Goal: Task Accomplishment & Management: Use online tool/utility

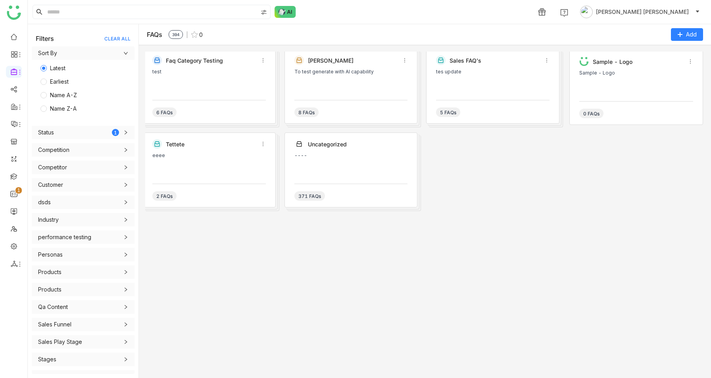
click at [697, 27] on div "FAQs 394 0 Add" at bounding box center [425, 34] width 572 height 21
click at [688, 37] on span "Add" at bounding box center [691, 34] width 11 height 9
click at [664, 65] on FAQ "Add FAQ" at bounding box center [664, 67] width 23 height 9
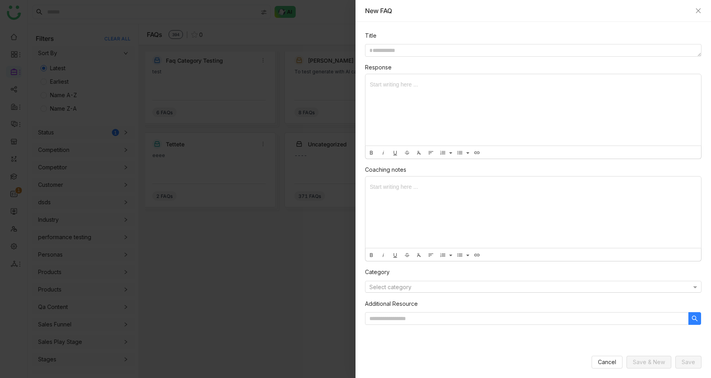
click at [514, 287] on input "text" at bounding box center [526, 288] width 312 height 6
click at [535, 266] on div "Category" at bounding box center [533, 266] width 337 height 9
click at [700, 12] on icon "Close" at bounding box center [698, 10] width 5 height 5
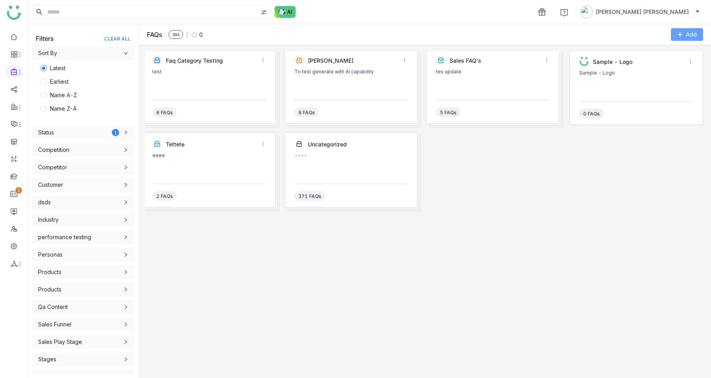
click at [681, 32] on icon at bounding box center [681, 35] width 6 height 6
click at [670, 48] on Category "Add Category" at bounding box center [671, 51] width 37 height 9
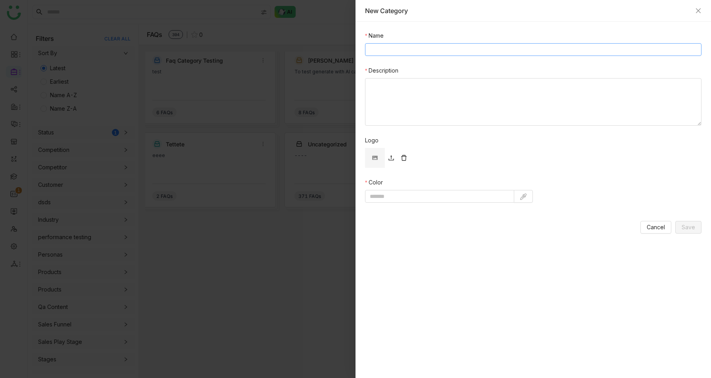
click at [468, 53] on input "Name" at bounding box center [533, 49] width 337 height 13
type input "*********"
click at [456, 90] on textarea "Description" at bounding box center [533, 102] width 337 height 48
type textarea "**********"
click at [418, 200] on input at bounding box center [439, 196] width 149 height 13
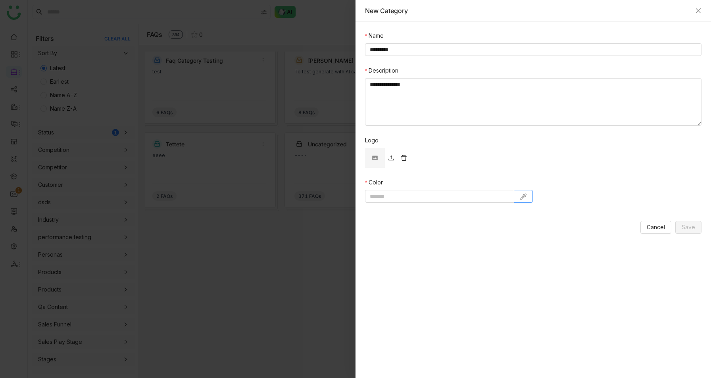
click at [523, 196] on img at bounding box center [523, 197] width 6 height 6
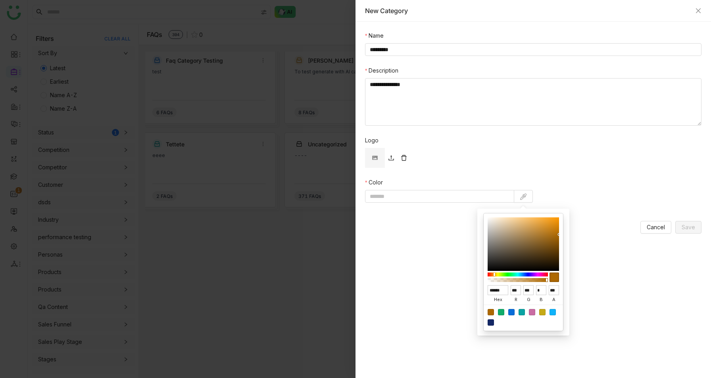
click at [512, 310] on div at bounding box center [511, 312] width 6 height 6
type input "******"
type input "*"
type input "***"
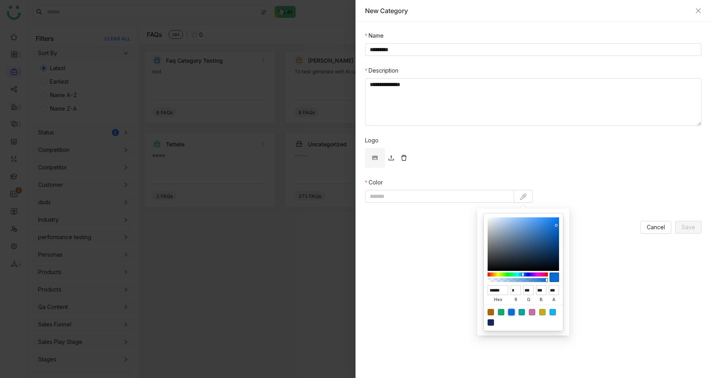
type input "*******"
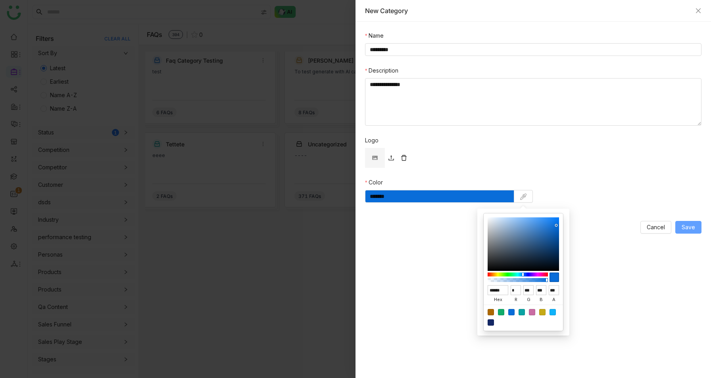
click at [690, 229] on span "Save" at bounding box center [688, 227] width 13 height 9
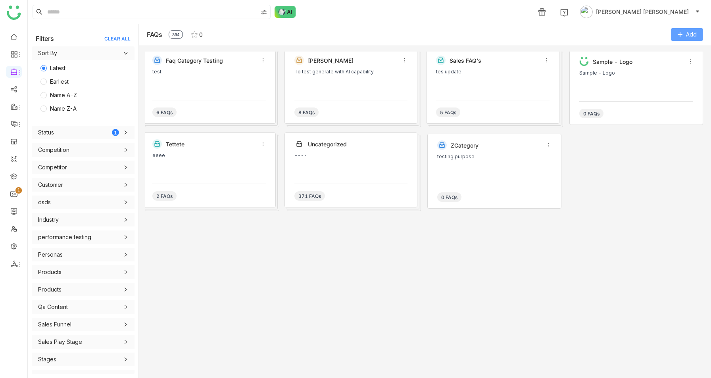
click at [695, 35] on span "Add" at bounding box center [691, 34] width 11 height 9
click at [647, 68] on img at bounding box center [648, 67] width 6 height 6
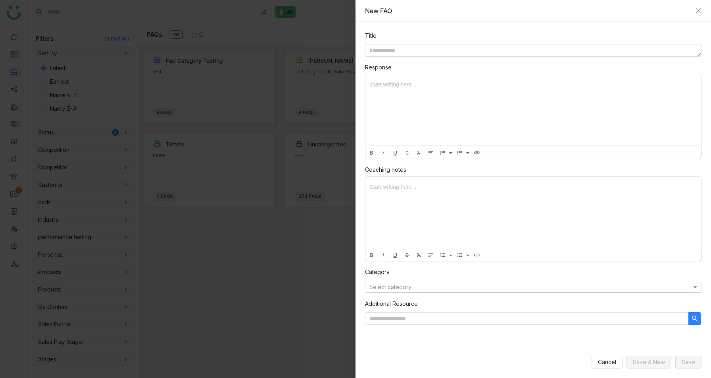
click at [450, 288] on input "text" at bounding box center [526, 288] width 312 height 6
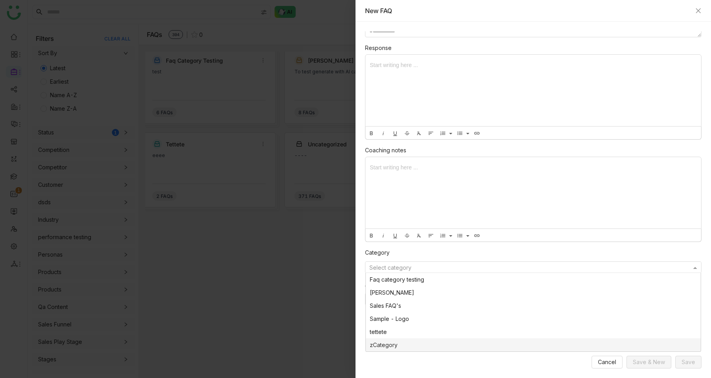
click at [300, 330] on div at bounding box center [355, 189] width 711 height 378
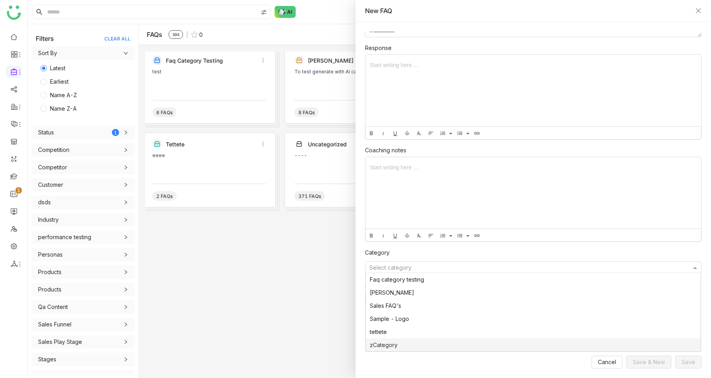
scroll to position [0, 0]
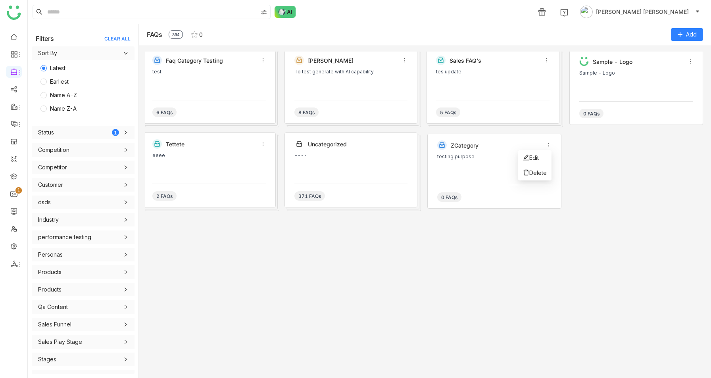
click at [549, 143] on icon at bounding box center [549, 146] width 6 height 6
click at [540, 153] on li "Edit" at bounding box center [534, 157] width 33 height 15
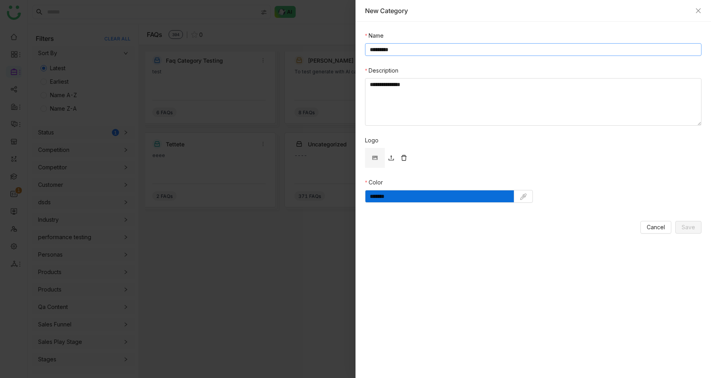
click at [375, 48] on input "*********" at bounding box center [533, 49] width 337 height 13
type input "*******"
click at [693, 223] on span "Save" at bounding box center [688, 227] width 13 height 9
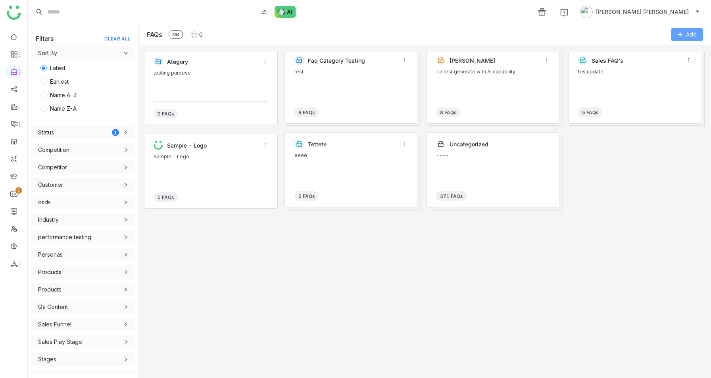
click at [693, 34] on span "Add" at bounding box center [691, 34] width 11 height 9
click at [664, 67] on FAQ "Add FAQ" at bounding box center [664, 67] width 23 height 9
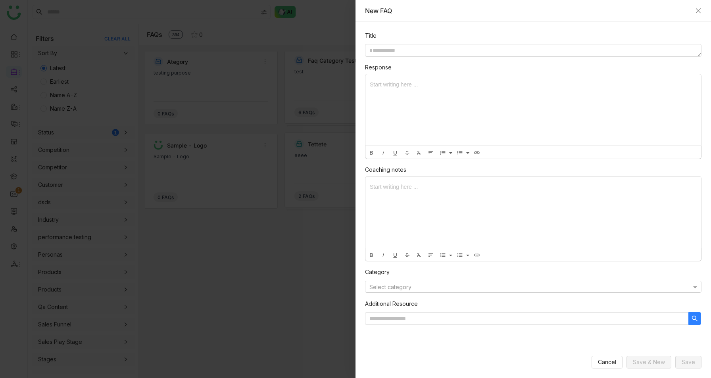
click at [543, 290] on input "text" at bounding box center [526, 288] width 312 height 6
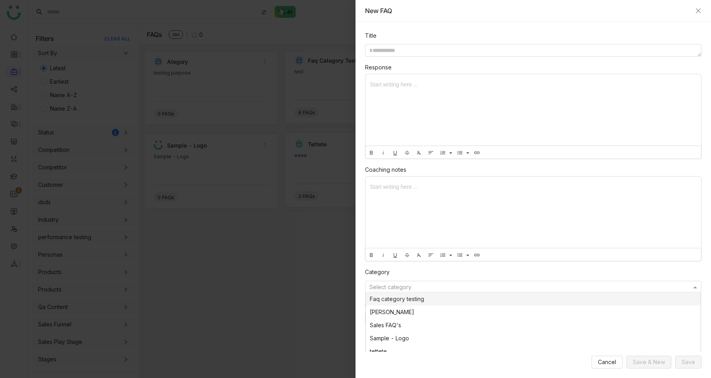
scroll to position [19, 0]
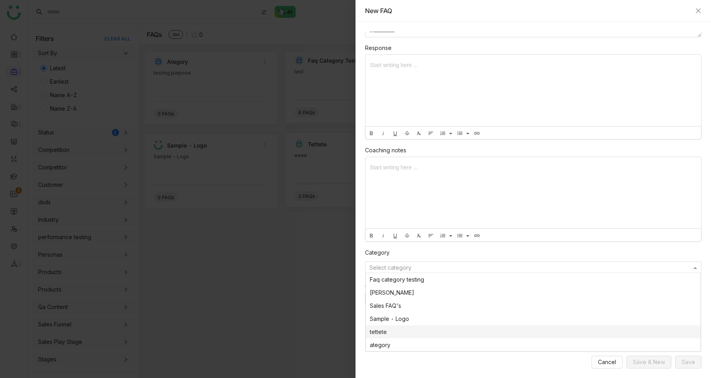
click at [216, 320] on div at bounding box center [355, 189] width 711 height 378
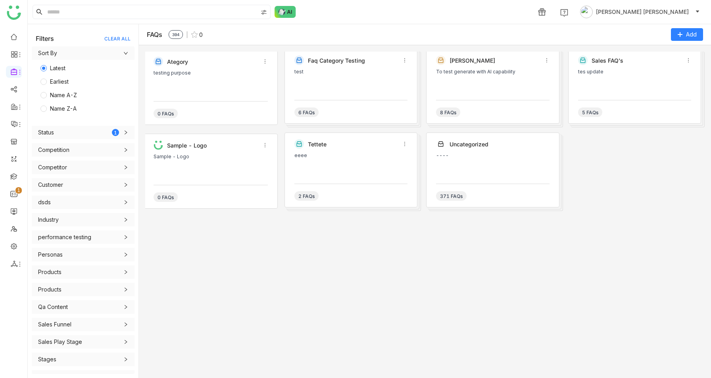
scroll to position [0, 0]
click at [684, 34] on button "Add" at bounding box center [687, 34] width 32 height 13
click at [689, 31] on span "Add" at bounding box center [691, 34] width 11 height 9
click at [651, 67] on button "Add FAQ" at bounding box center [660, 67] width 31 height 9
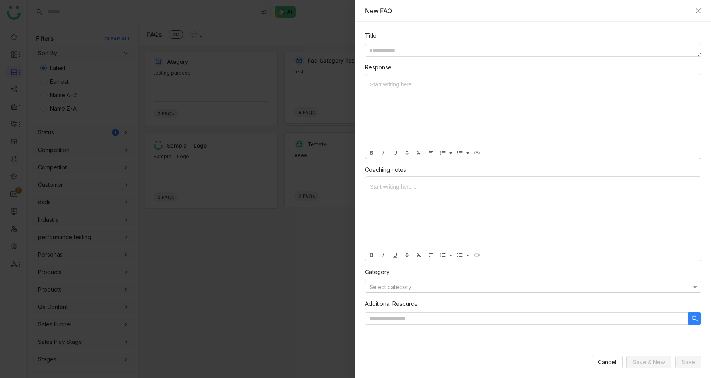
click at [394, 289] on input "text" at bounding box center [526, 288] width 312 height 6
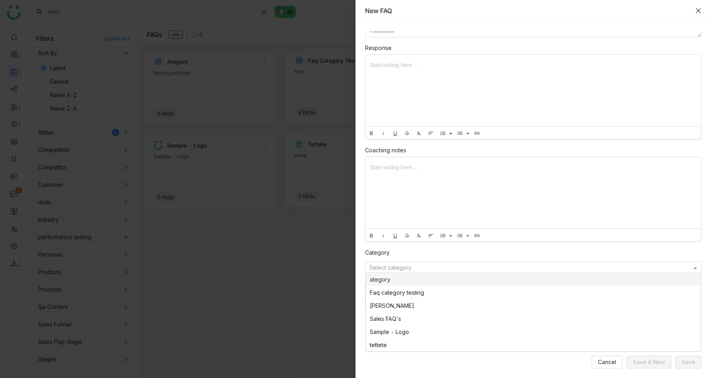
click at [697, 12] on icon "Close" at bounding box center [698, 10] width 5 height 5
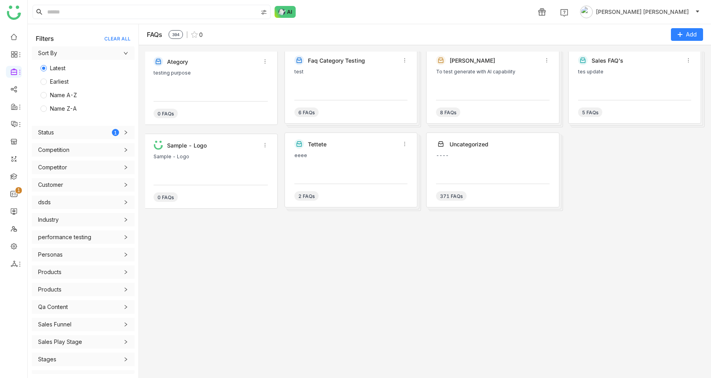
scroll to position [0, 0]
click at [35, 104] on link "Template" at bounding box center [55, 104] width 52 height 6
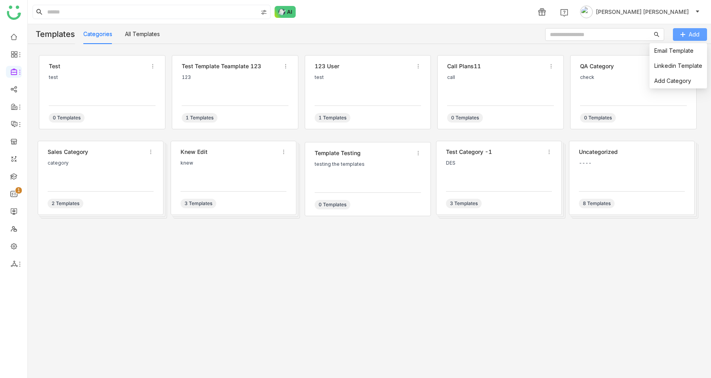
click at [692, 35] on span "Add" at bounding box center [694, 34] width 11 height 9
click at [675, 54] on span "Email Template" at bounding box center [674, 50] width 39 height 9
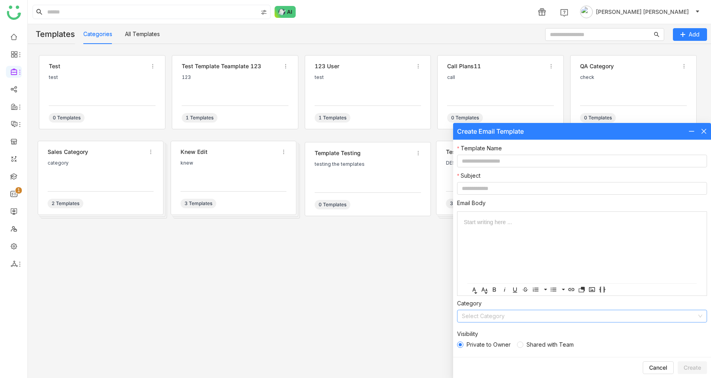
click at [499, 322] on nz-select-top-control "Select Category" at bounding box center [582, 316] width 250 height 13
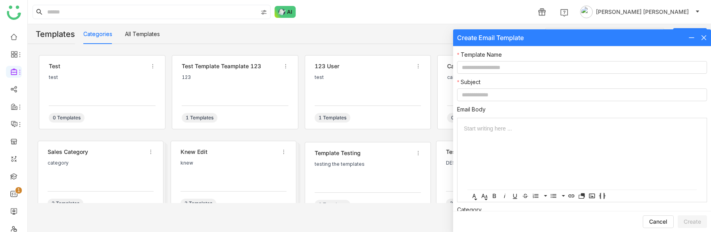
scroll to position [52, 0]
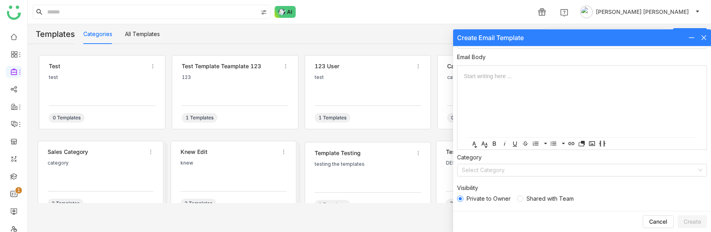
click at [702, 39] on icon at bounding box center [704, 38] width 6 height 6
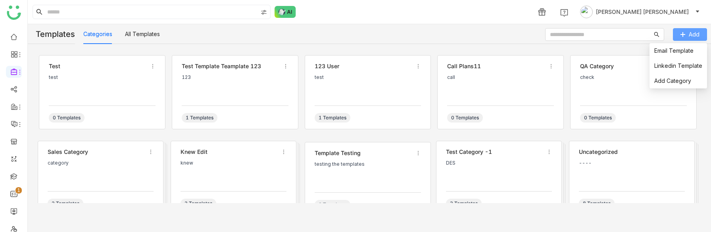
click at [695, 34] on span "Add" at bounding box center [694, 34] width 11 height 9
click at [672, 67] on link "Linkedin Template" at bounding box center [679, 65] width 48 height 7
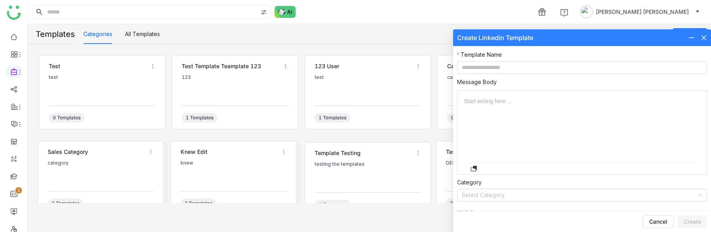
click at [701, 39] on icon at bounding box center [704, 38] width 6 height 6
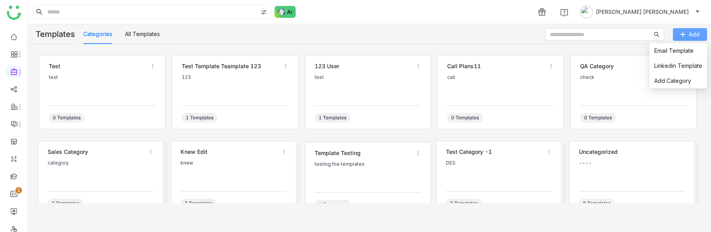
click at [695, 33] on span "Add" at bounding box center [694, 34] width 11 height 9
click at [675, 56] on li "Email Template" at bounding box center [679, 50] width 58 height 15
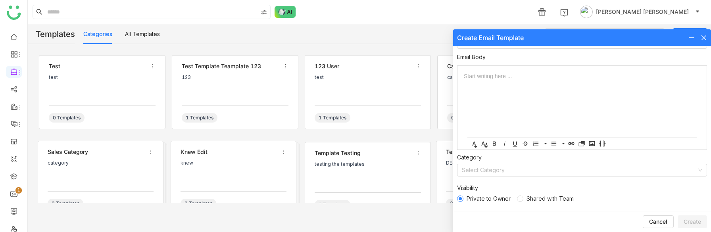
click at [706, 39] on icon at bounding box center [704, 37] width 5 height 5
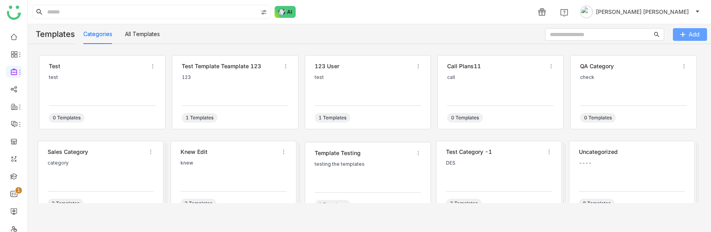
click at [693, 35] on span "Add" at bounding box center [694, 34] width 11 height 9
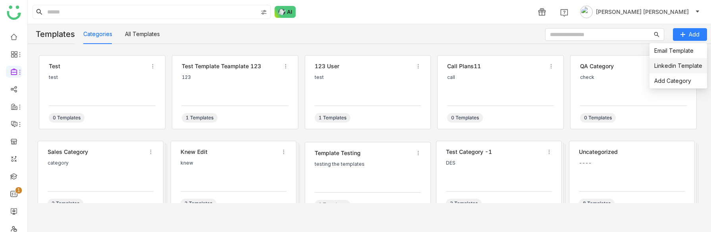
click at [672, 65] on link "Linkedin Template" at bounding box center [679, 65] width 48 height 7
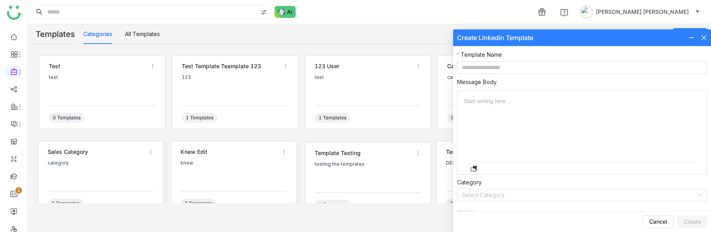
click at [703, 40] on div at bounding box center [704, 37] width 6 height 9
click at [489, 38] on div "Create Linkedin Template" at bounding box center [495, 37] width 76 height 9
copy div "Create Linkedin Template"
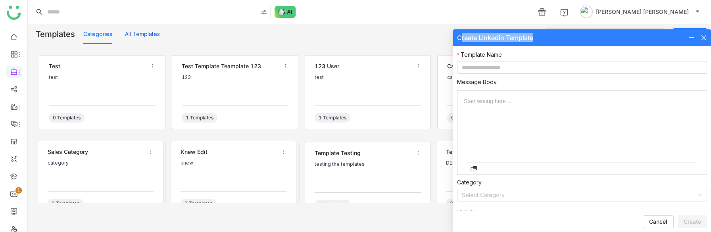
click at [139, 34] on button "All Templates" at bounding box center [142, 34] width 35 height 9
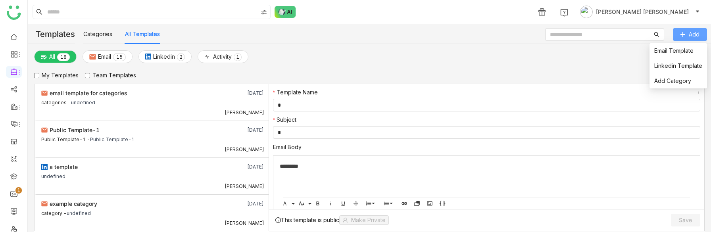
click at [692, 31] on span "Add" at bounding box center [694, 34] width 11 height 9
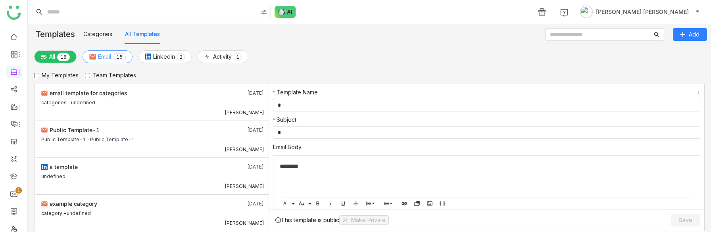
click at [101, 57] on span "Email" at bounding box center [104, 56] width 13 height 9
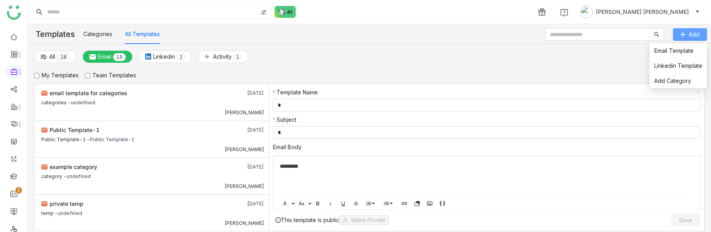
click at [687, 31] on button "Add" at bounding box center [690, 34] width 34 height 13
click at [689, 34] on span "Add" at bounding box center [694, 34] width 11 height 9
click at [676, 85] on span "Add Category" at bounding box center [673, 81] width 37 height 9
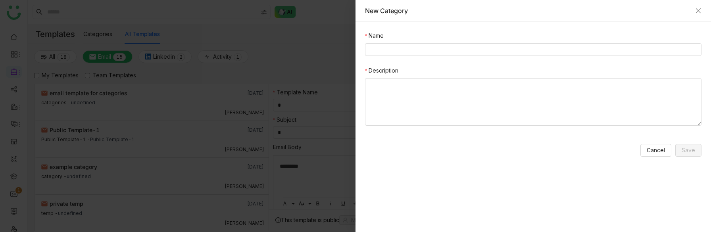
click at [296, 170] on div at bounding box center [355, 116] width 711 height 232
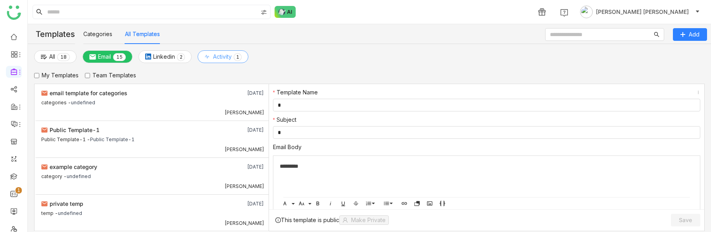
click at [217, 55] on span "Activity" at bounding box center [222, 56] width 19 height 9
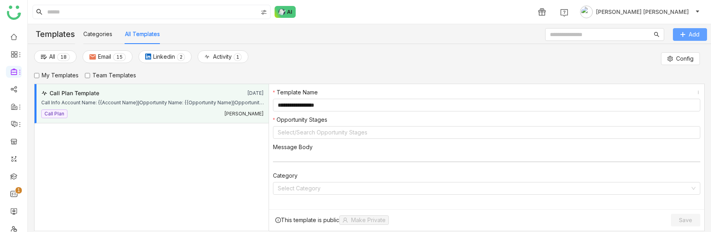
click at [684, 39] on button "Add" at bounding box center [690, 34] width 34 height 13
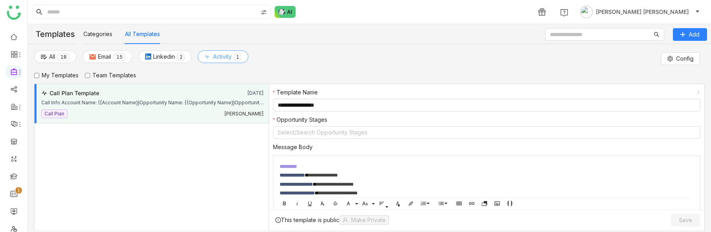
click at [218, 57] on span "Activity" at bounding box center [222, 56] width 19 height 9
click at [682, 31] on button "Add" at bounding box center [690, 34] width 34 height 13
click at [537, 91] on div "Template Name" at bounding box center [487, 93] width 428 height 11
click at [690, 63] on span "Config" at bounding box center [684, 58] width 17 height 9
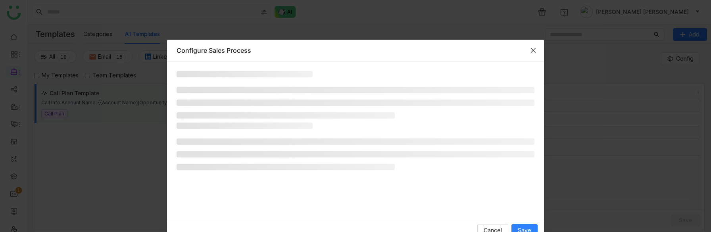
scroll to position [18, 0]
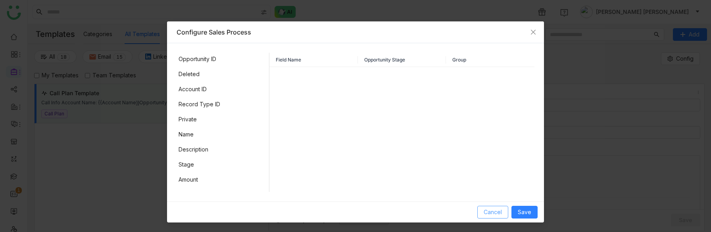
click at [487, 212] on span "Cancel" at bounding box center [493, 212] width 18 height 9
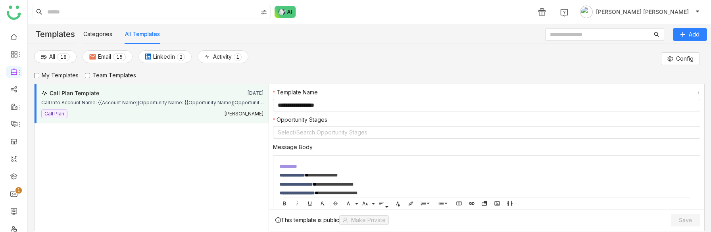
scroll to position [0, 0]
click at [688, 37] on button "Add" at bounding box center [690, 34] width 34 height 13
click at [660, 56] on li "Email Template" at bounding box center [679, 50] width 58 height 15
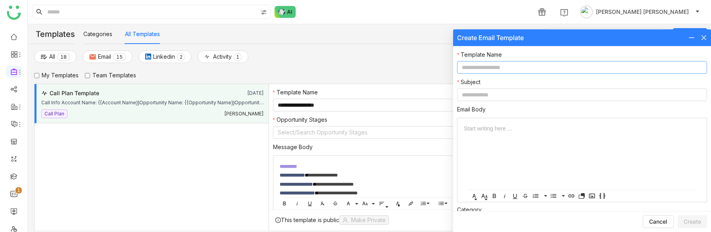
click at [495, 67] on input at bounding box center [582, 67] width 250 height 13
click at [491, 98] on input at bounding box center [582, 95] width 250 height 13
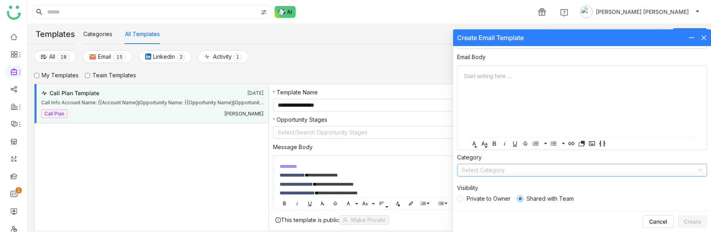
click at [488, 172] on input at bounding box center [579, 170] width 235 height 12
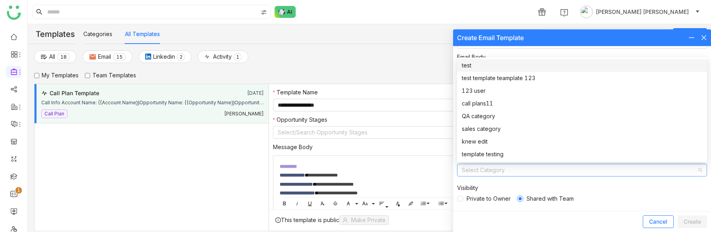
click at [655, 227] on button "Cancel" at bounding box center [658, 222] width 31 height 13
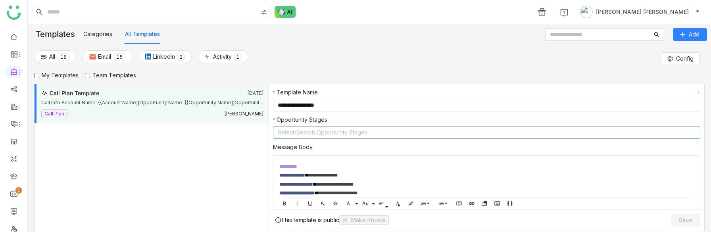
click at [326, 129] on nz-select-top-control "Select/Search Opportunity Stages" at bounding box center [487, 132] width 428 height 13
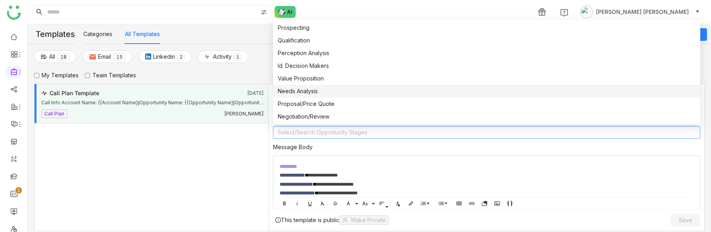
scroll to position [25, 0]
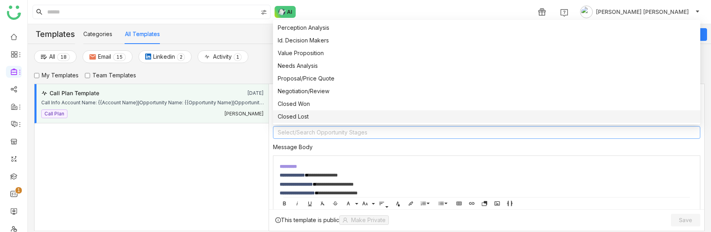
click at [351, 146] on nz-form-label "Message Body" at bounding box center [487, 149] width 428 height 13
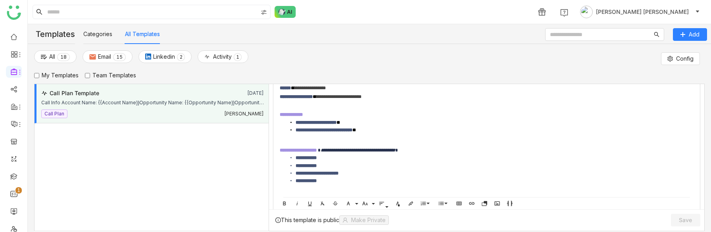
scroll to position [407, 0]
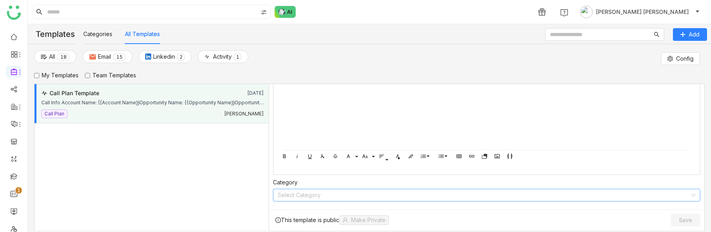
click at [321, 194] on input at bounding box center [484, 195] width 413 height 12
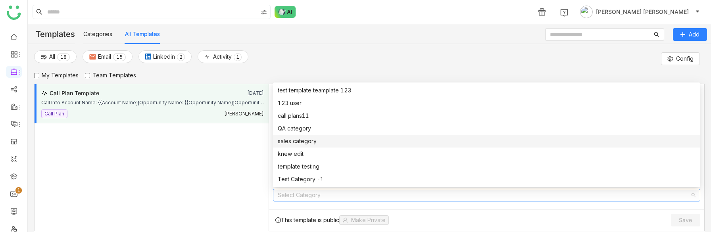
scroll to position [0, 0]
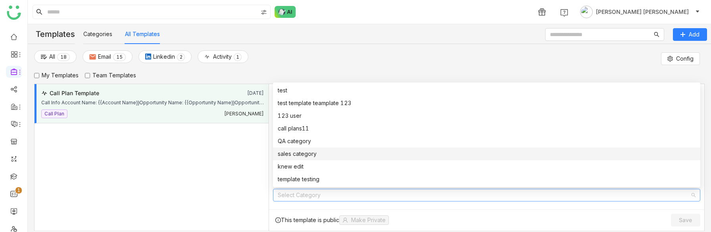
click at [214, 173] on div "Call Plan Template [DATE] Call Info Account Name: {{Account Name}}Opportunity N…" at bounding box center [151, 158] width 235 height 148
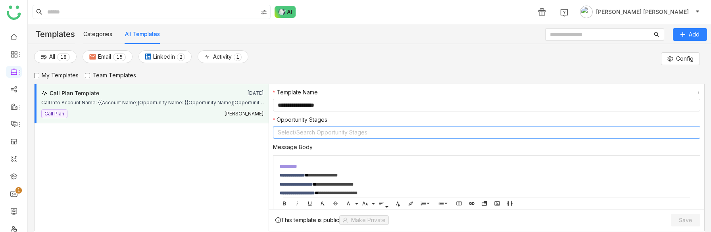
click at [334, 133] on nz-select-top-control "Select/Search Opportunity Stages" at bounding box center [487, 132] width 428 height 13
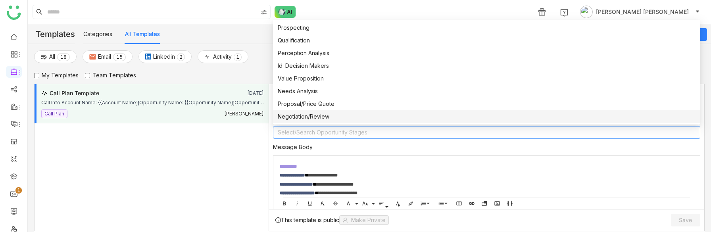
click at [431, 130] on nz-select-top-control "Select/Search Opportunity Stages" at bounding box center [487, 132] width 428 height 13
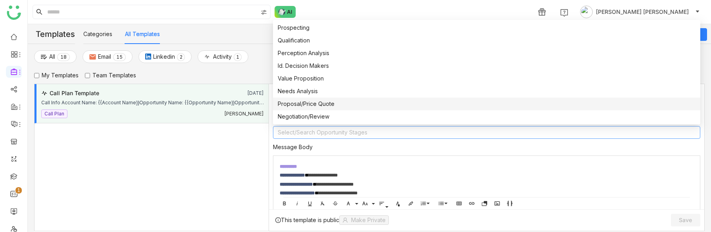
scroll to position [25, 0]
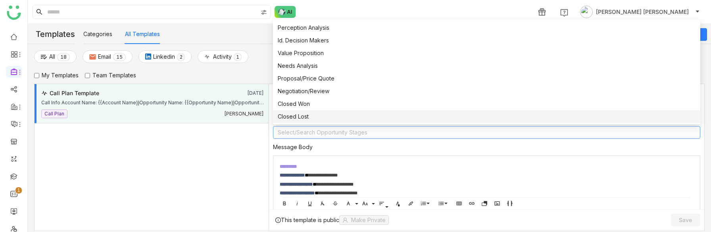
click at [399, 148] on nz-form-label "Message Body" at bounding box center [487, 149] width 428 height 13
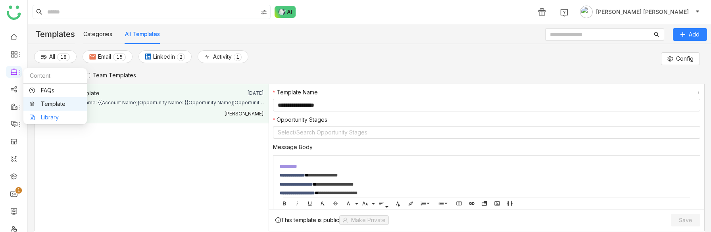
click at [33, 117] on link "Library" at bounding box center [55, 118] width 52 height 6
click at [13, 68] on icon at bounding box center [14, 71] width 7 height 7
click at [35, 118] on link "Library" at bounding box center [55, 118] width 52 height 6
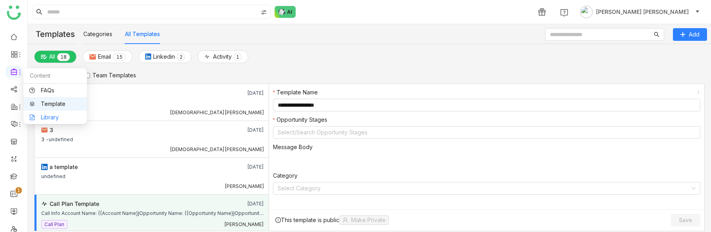
click at [38, 115] on link "Library" at bounding box center [55, 118] width 52 height 6
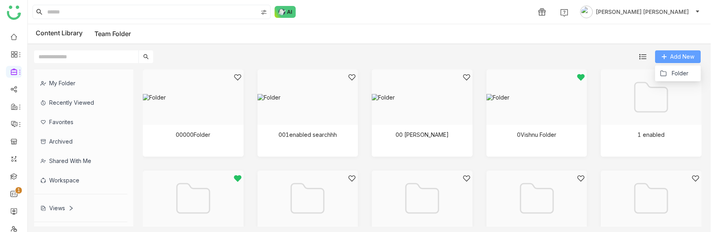
click at [682, 58] on span "Add New" at bounding box center [682, 56] width 24 height 9
click at [667, 69] on button "Folder" at bounding box center [674, 73] width 29 height 9
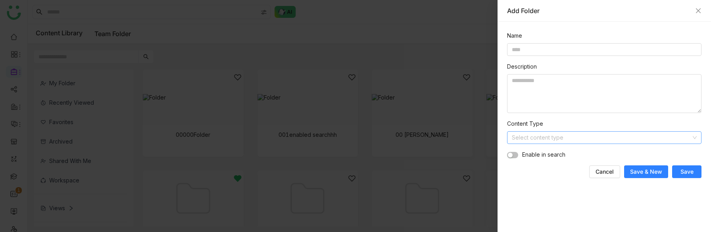
click at [545, 140] on input at bounding box center [601, 138] width 179 height 12
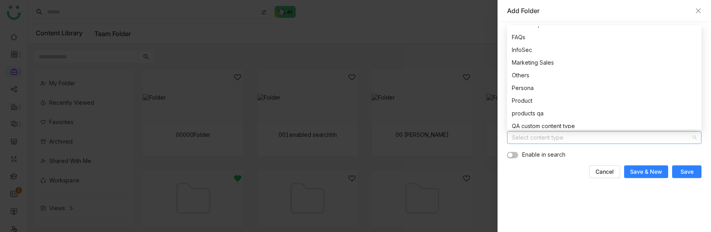
scroll to position [140, 0]
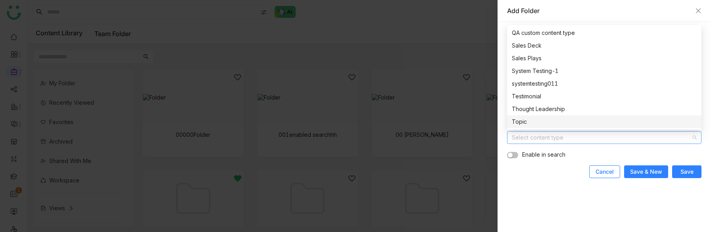
click at [597, 175] on span "Cancel" at bounding box center [605, 172] width 18 height 8
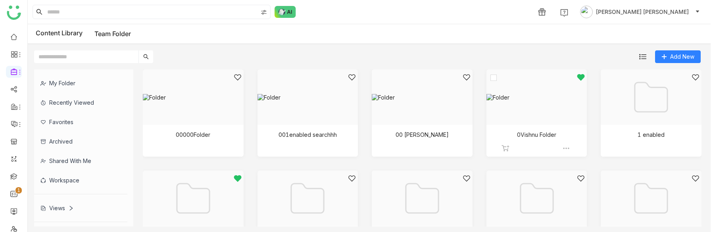
click at [542, 107] on div at bounding box center [534, 106] width 87 height 67
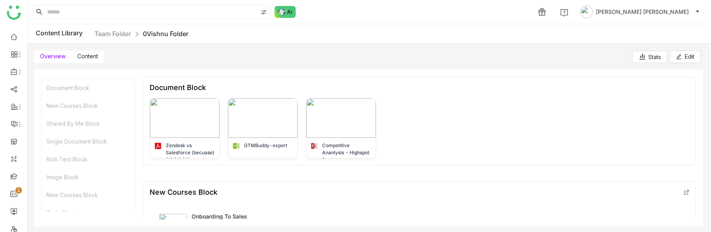
click at [70, 58] on span at bounding box center [52, 56] width 37 height 13
click at [82, 58] on span "Content" at bounding box center [87, 56] width 21 height 7
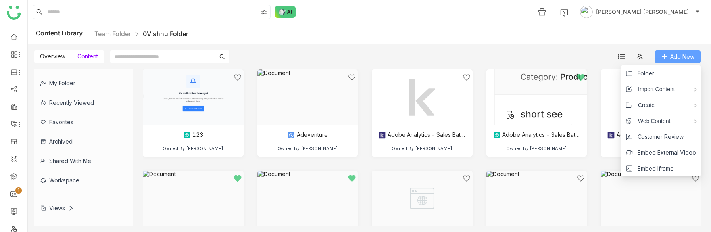
click at [678, 58] on span "Add New" at bounding box center [682, 56] width 24 height 9
click at [649, 75] on span "Folder" at bounding box center [646, 73] width 17 height 9
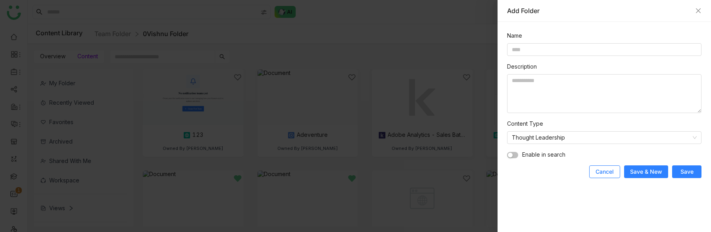
click at [605, 176] on button "Cancel" at bounding box center [604, 172] width 31 height 13
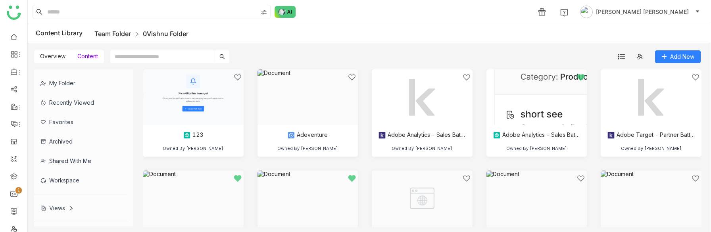
click at [119, 35] on link "Team Folder" at bounding box center [112, 34] width 37 height 8
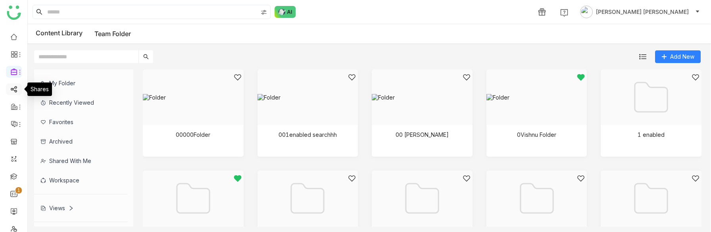
click at [12, 87] on link at bounding box center [13, 88] width 7 height 7
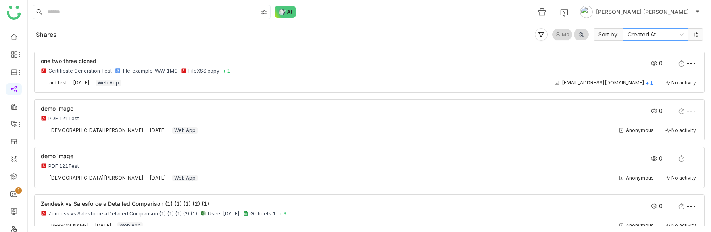
click at [646, 39] on nz-select-item "Created At" at bounding box center [656, 35] width 56 height 12
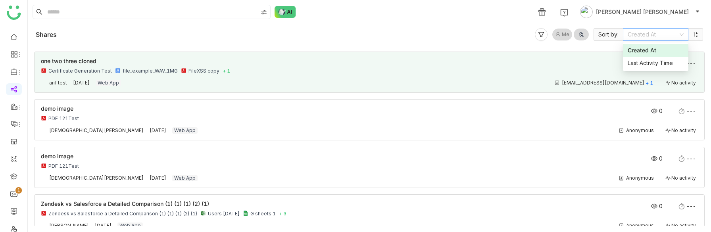
click at [241, 66] on div "one two three cloned Certificate Generation Test file_example_WAV_1MG FileXSS c…" at bounding box center [304, 66] width 526 height 16
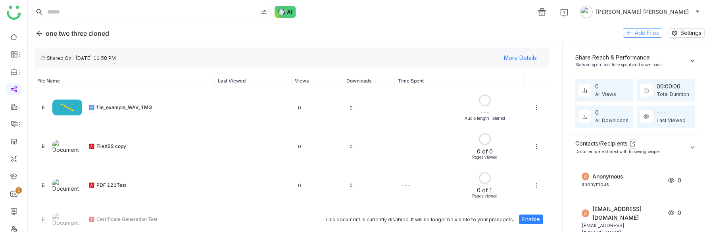
click at [651, 31] on span "Add Files" at bounding box center [647, 33] width 24 height 9
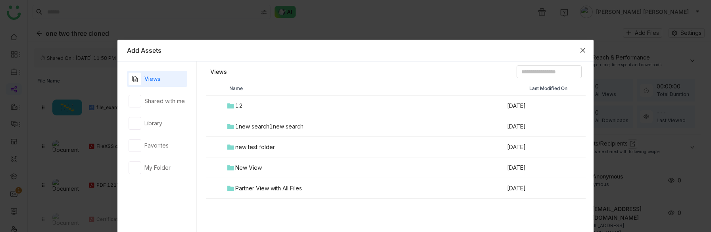
scroll to position [37, 0]
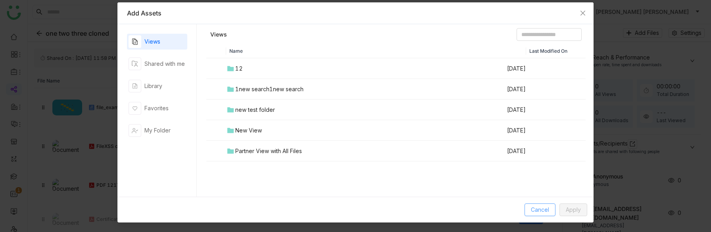
click at [531, 214] on span "Cancel" at bounding box center [540, 210] width 18 height 9
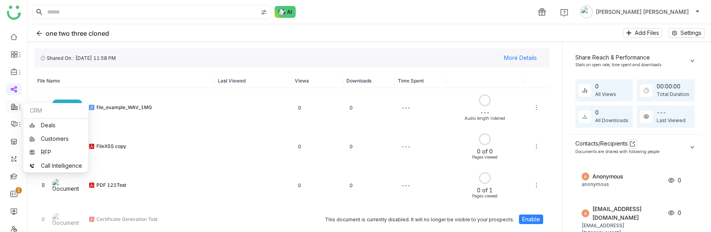
click at [15, 106] on icon at bounding box center [14, 106] width 7 height 7
click at [47, 125] on link "Deals" at bounding box center [55, 126] width 53 height 6
click at [49, 126] on link "Deals" at bounding box center [55, 126] width 53 height 6
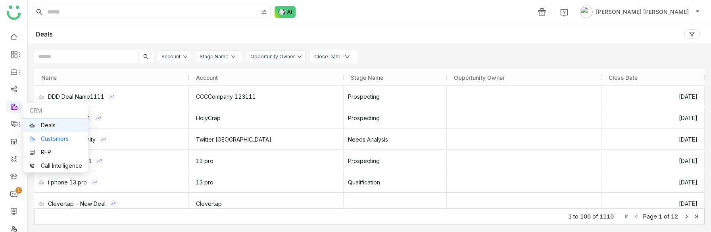
click at [33, 142] on link "Customers" at bounding box center [55, 139] width 53 height 6
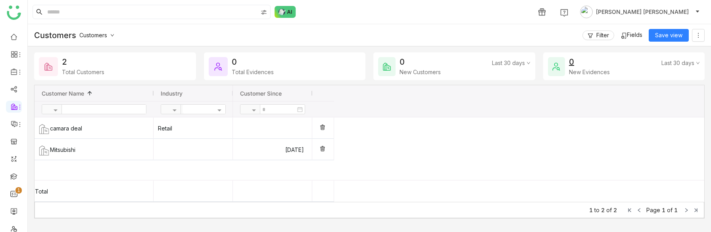
click at [627, 35] on span "Fields" at bounding box center [634, 34] width 15 height 7
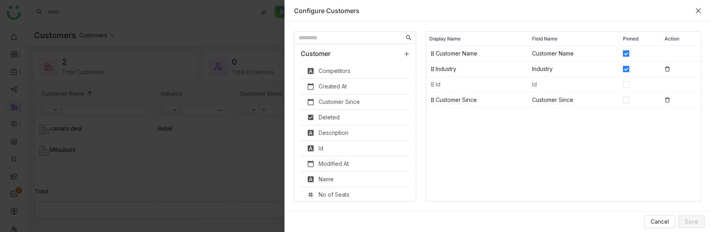
click at [698, 11] on icon "Close" at bounding box center [698, 10] width 5 height 5
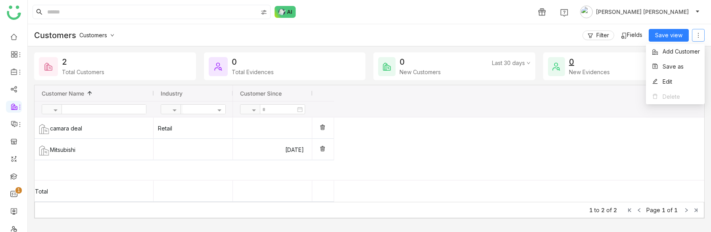
click at [697, 35] on icon at bounding box center [698, 35] width 6 height 6
click at [681, 46] on li "Add Customer" at bounding box center [675, 51] width 59 height 15
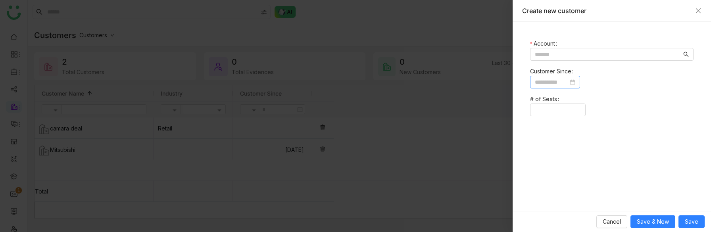
click at [553, 80] on input at bounding box center [551, 82] width 33 height 9
click at [557, 49] on nz-input-group at bounding box center [612, 54] width 164 height 13
click at [560, 57] on input at bounding box center [608, 54] width 147 height 9
click at [699, 10] on icon "Close" at bounding box center [698, 11] width 6 height 6
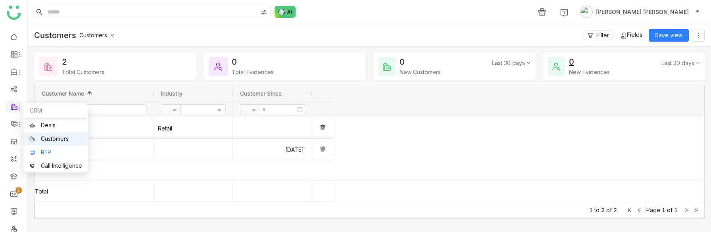
click at [35, 153] on link "RFP" at bounding box center [55, 153] width 53 height 6
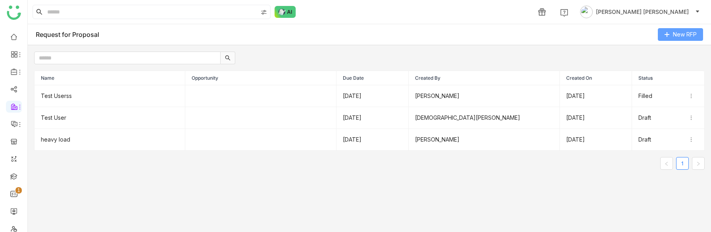
click at [694, 33] on span "New RFP" at bounding box center [685, 34] width 24 height 9
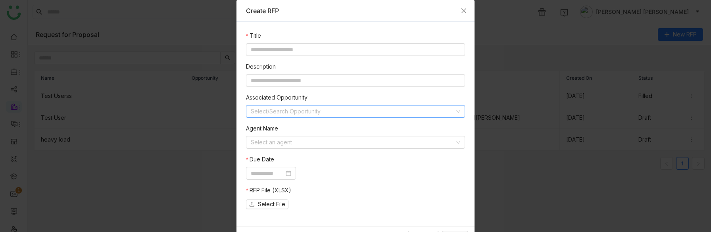
click at [347, 108] on input at bounding box center [353, 112] width 204 height 12
click at [330, 80] on input at bounding box center [355, 80] width 219 height 13
click at [296, 140] on input at bounding box center [353, 143] width 204 height 12
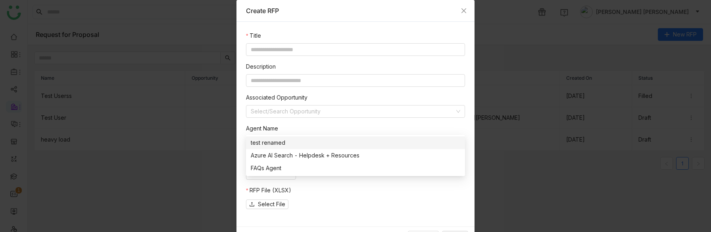
scroll to position [15, 0]
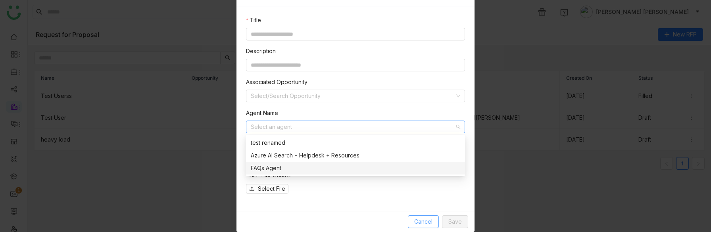
click at [423, 223] on span "Cancel" at bounding box center [423, 222] width 18 height 9
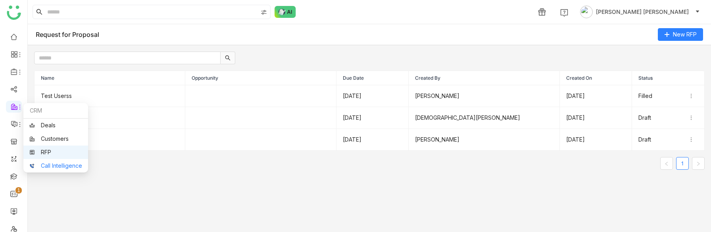
click at [37, 167] on link "Call Intelligence" at bounding box center [55, 166] width 53 height 6
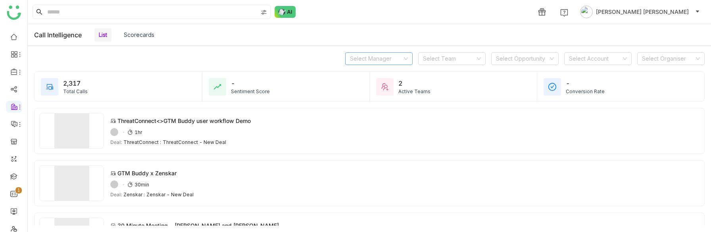
click at [390, 57] on input at bounding box center [376, 59] width 52 height 12
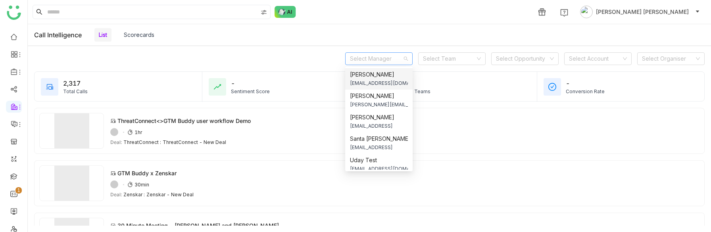
click at [445, 65] on div "Select Manager Select Team Select Opportunity Select Account Select Organiser" at bounding box center [370, 58] width 684 height 25
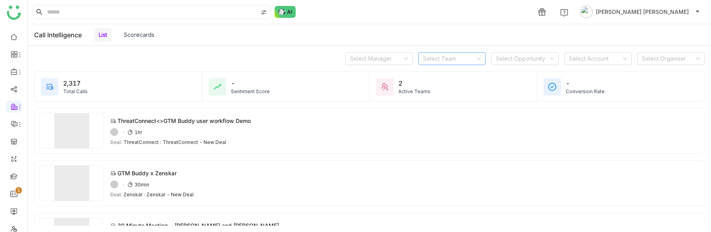
click at [445, 62] on input at bounding box center [449, 59] width 52 height 12
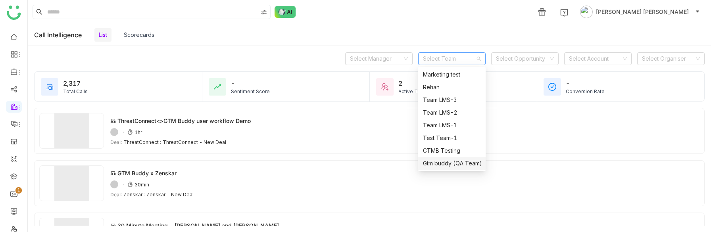
scroll to position [13, 0]
click at [521, 58] on input at bounding box center [522, 59] width 52 height 12
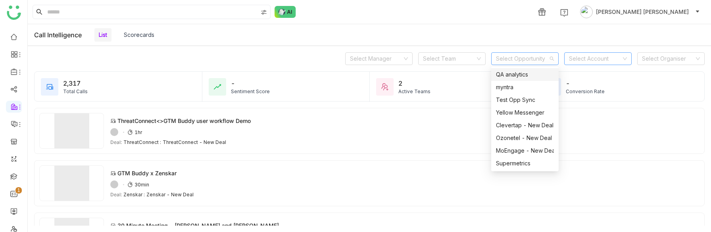
click at [608, 63] on input at bounding box center [595, 59] width 52 height 12
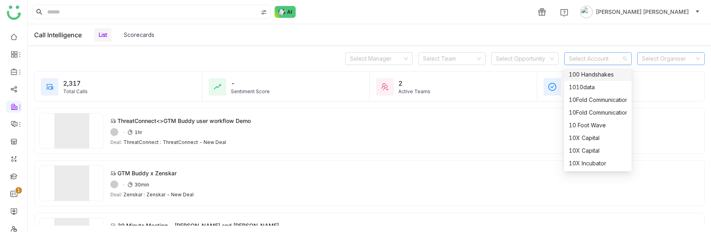
click at [662, 59] on input at bounding box center [668, 59] width 52 height 12
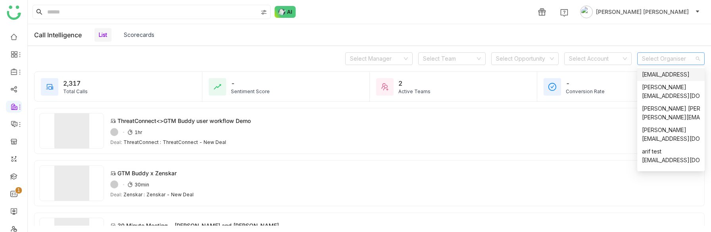
click at [214, 56] on div "Select Manager Select Team Select Opportunity Select Account Select Organiser" at bounding box center [370, 58] width 684 height 25
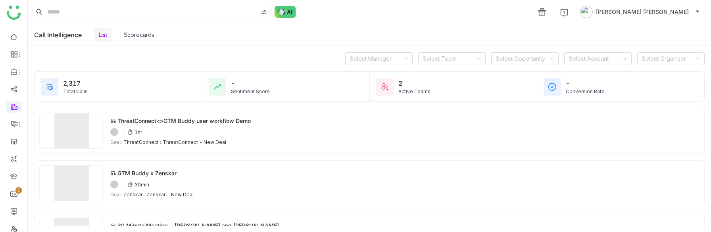
scroll to position [43, 0]
click at [130, 36] on link "Scorecards" at bounding box center [139, 34] width 31 height 7
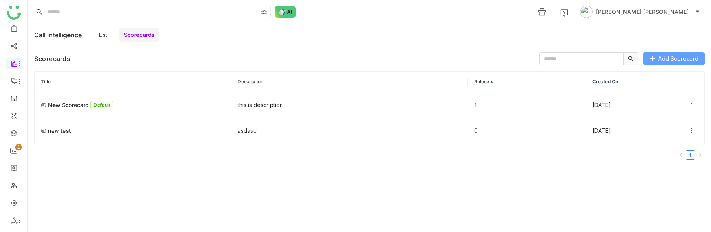
click at [676, 60] on span "Add Scorecard" at bounding box center [679, 58] width 40 height 9
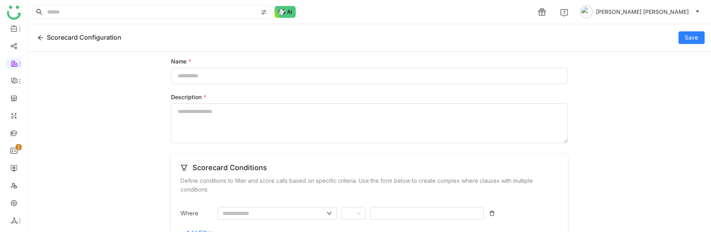
scroll to position [121, 0]
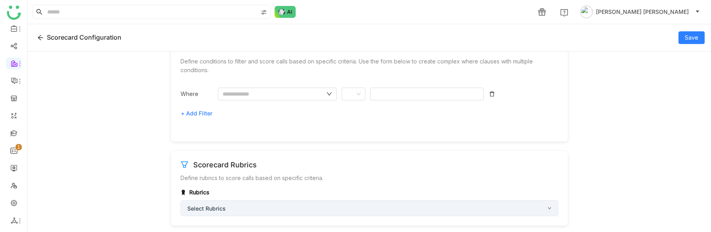
click at [261, 205] on div "Select Rubrics" at bounding box center [370, 208] width 378 height 16
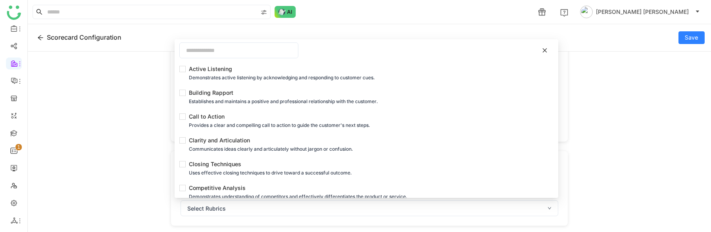
click at [122, 165] on div "Name * Description * Scorecard Conditions Define conditions to filter and score…" at bounding box center [370, 142] width 684 height 181
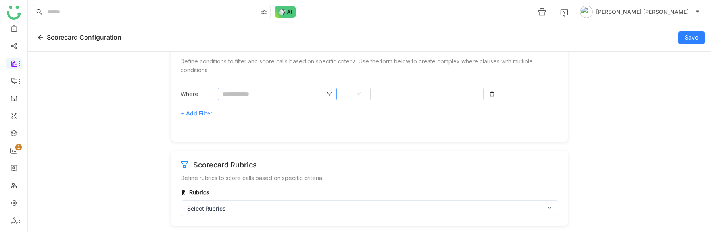
click at [277, 90] on input "text" at bounding box center [274, 94] width 102 height 9
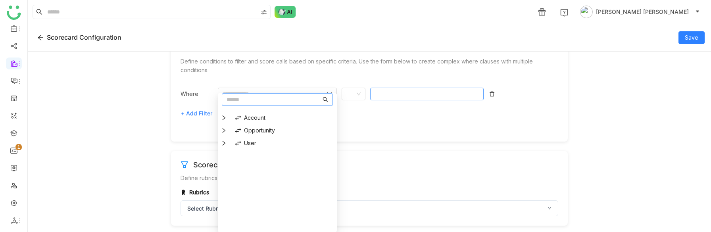
click at [392, 92] on input at bounding box center [427, 94] width 114 height 13
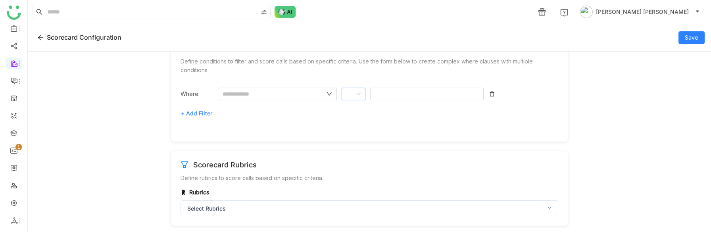
click at [359, 90] on nz-select-item at bounding box center [354, 94] width 14 height 12
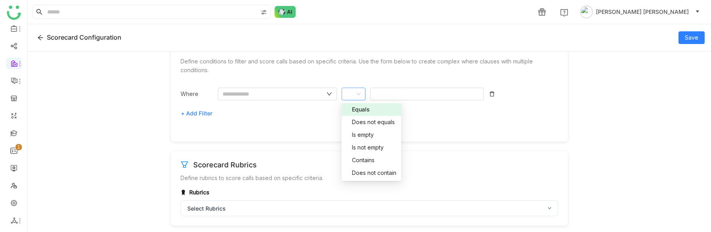
click at [308, 125] on div "Scorecard Conditions Define conditions to filter and score calls based on speci…" at bounding box center [369, 88] width 397 height 107
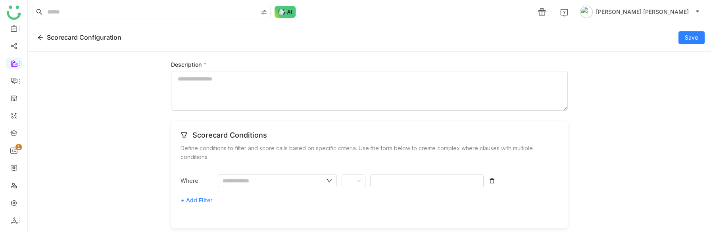
scroll to position [28, 0]
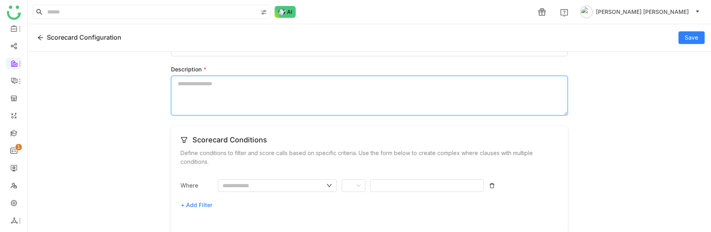
click at [300, 92] on textarea "Description *" at bounding box center [369, 96] width 397 height 40
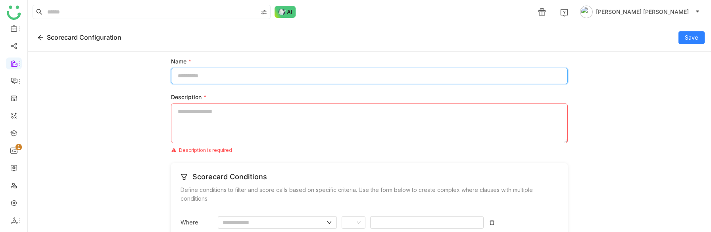
click at [278, 78] on input "Name *" at bounding box center [369, 76] width 397 height 16
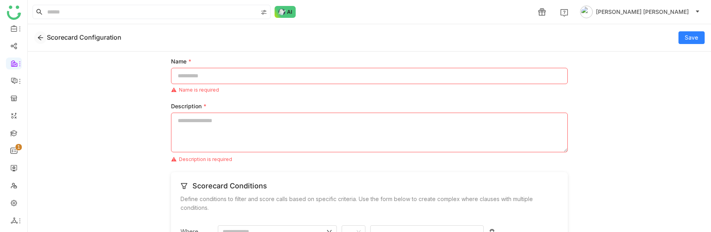
click at [40, 39] on icon at bounding box center [40, 37] width 5 height 5
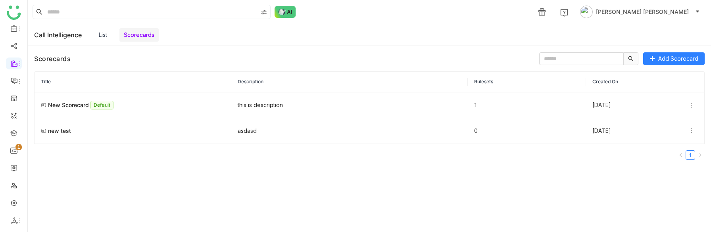
click at [103, 37] on link "List" at bounding box center [103, 34] width 8 height 7
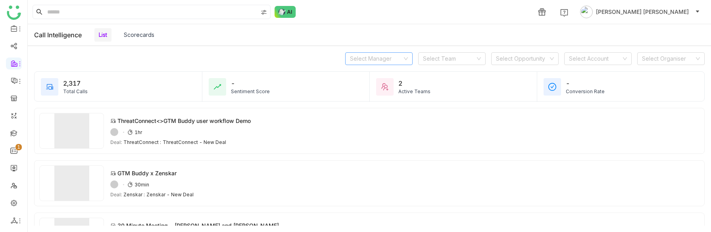
click at [386, 62] on input at bounding box center [376, 59] width 52 height 12
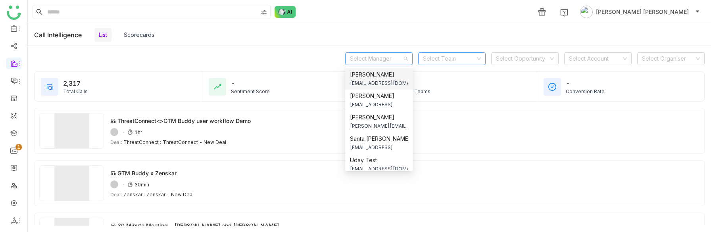
click at [447, 56] on input at bounding box center [449, 59] width 52 height 12
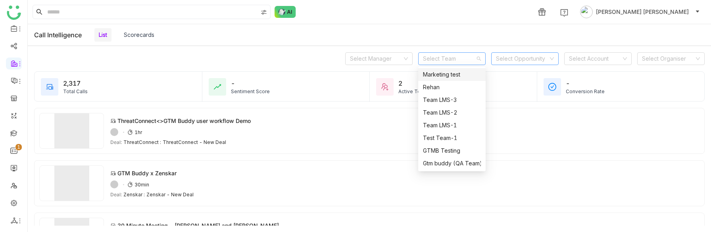
click at [508, 61] on input at bounding box center [522, 59] width 52 height 12
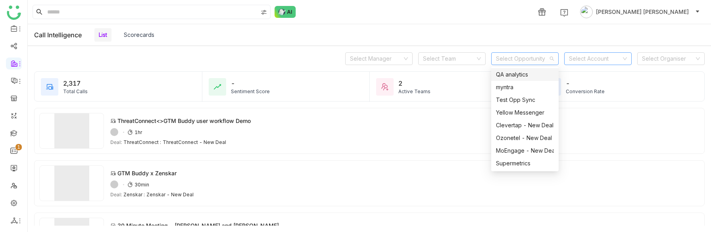
click at [607, 58] on input at bounding box center [595, 59] width 52 height 12
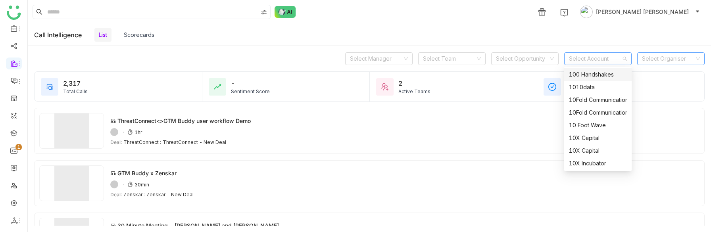
click at [676, 55] on input at bounding box center [668, 59] width 52 height 12
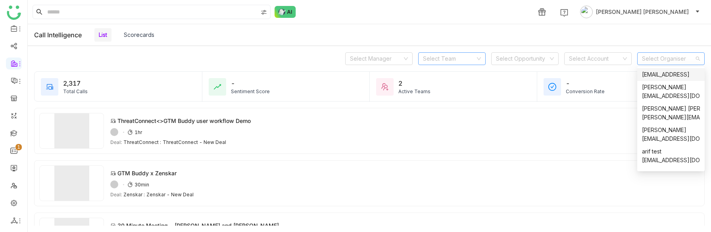
click at [468, 60] on input at bounding box center [449, 59] width 52 height 12
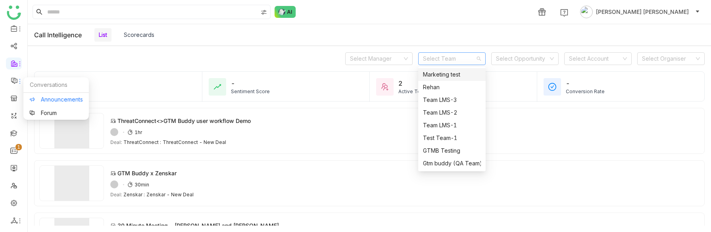
click at [37, 100] on link "Announcements" at bounding box center [56, 100] width 54 height 6
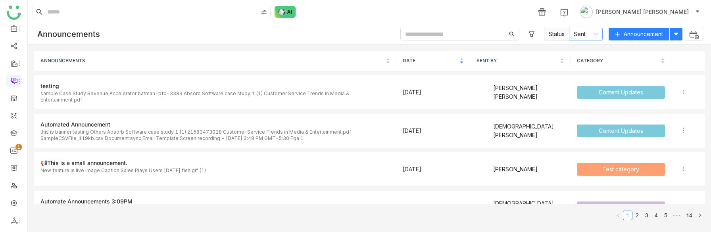
click at [582, 33] on nz-select-item "Sent" at bounding box center [586, 34] width 24 height 12
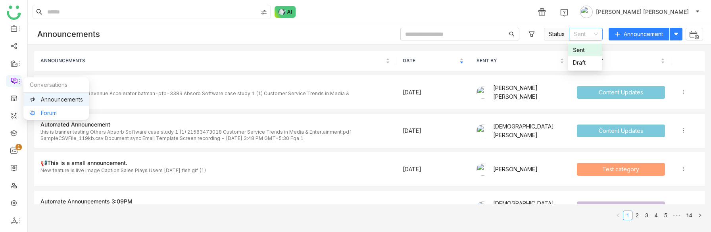
click at [34, 111] on link "Forum" at bounding box center [56, 113] width 54 height 6
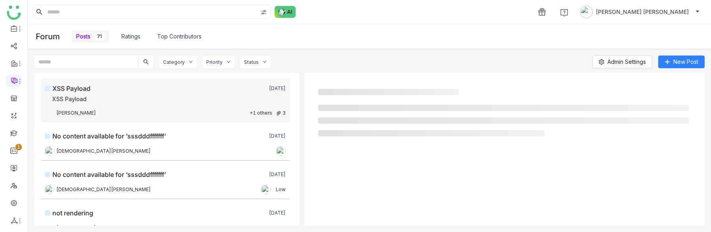
click at [240, 62] on div "Status" at bounding box center [255, 62] width 31 height 12
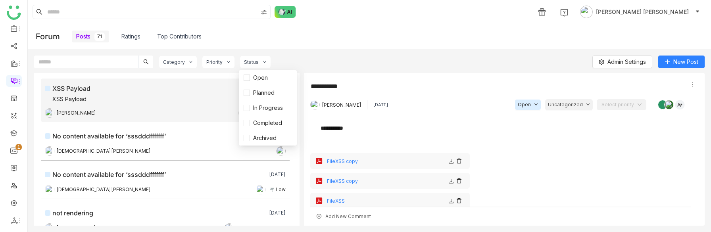
click at [219, 62] on div "Priority" at bounding box center [214, 62] width 16 height 6
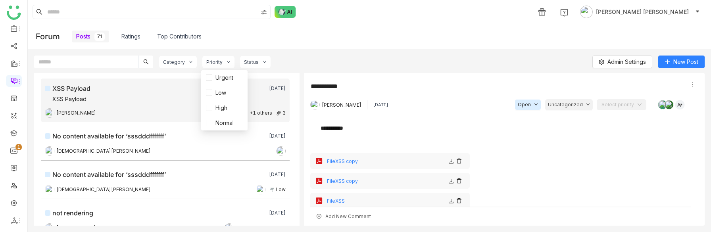
click at [177, 61] on div "Category" at bounding box center [174, 62] width 22 height 6
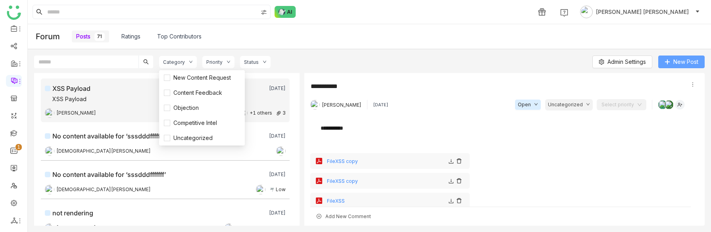
click at [685, 61] on span "New Post" at bounding box center [686, 62] width 25 height 9
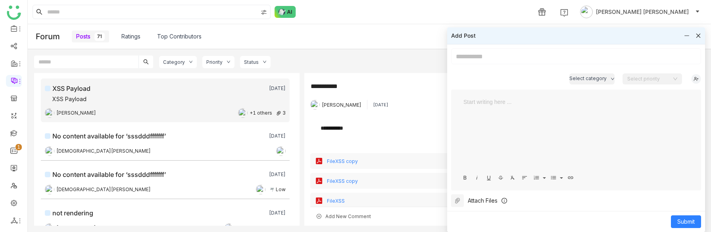
scroll to position [6, 0]
click at [603, 77] on span "Select category" at bounding box center [588, 79] width 37 height 8
click at [653, 78] on input at bounding box center [650, 79] width 44 height 12
click at [698, 32] on div at bounding box center [699, 35] width 6 height 9
click at [697, 35] on icon at bounding box center [699, 36] width 6 height 6
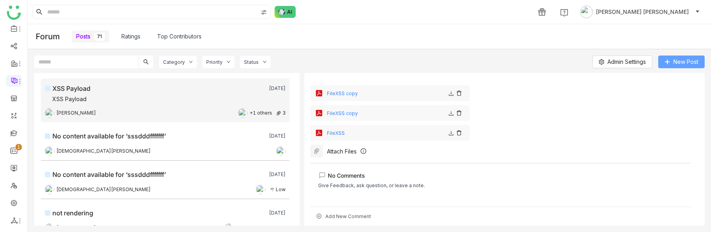
scroll to position [0, 0]
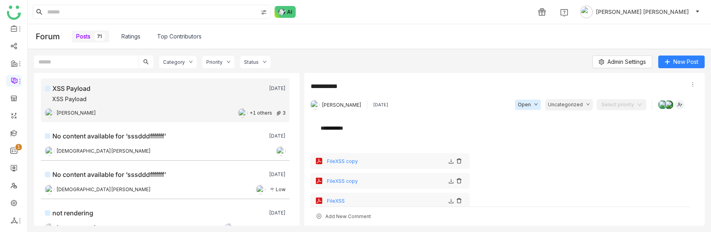
click at [567, 102] on span "Uncategorized" at bounding box center [565, 105] width 35 height 8
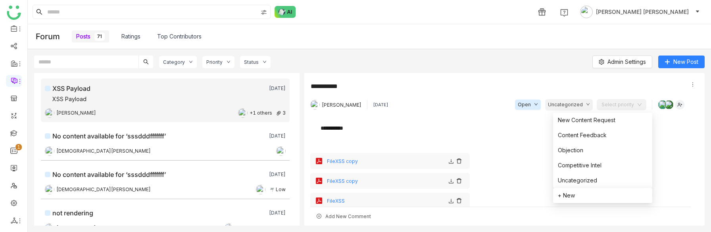
click at [624, 100] on input at bounding box center [619, 105] width 35 height 12
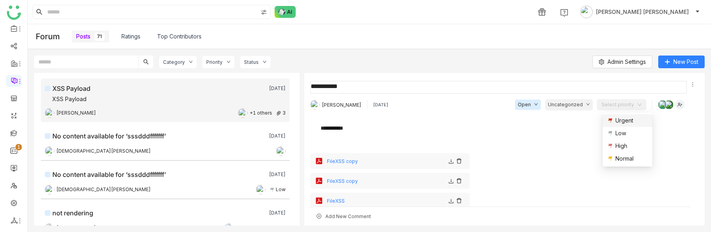
click at [560, 93] on textarea at bounding box center [498, 87] width 377 height 13
click at [395, 58] on div "Category Priority Status Admin Settings New Post" at bounding box center [369, 64] width 671 height 17
click at [127, 37] on link "Ratings" at bounding box center [130, 36] width 19 height 9
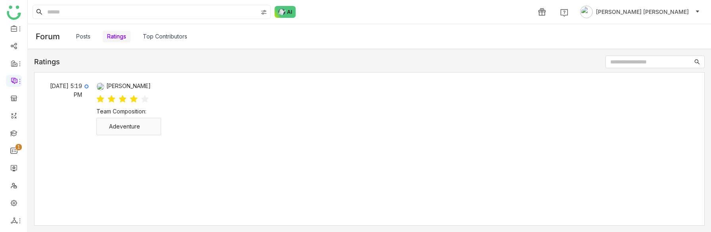
click at [162, 35] on link "Top Contributors" at bounding box center [165, 36] width 44 height 9
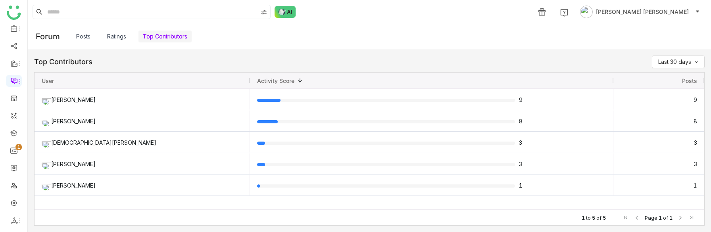
click at [84, 33] on link "Posts" at bounding box center [83, 36] width 14 height 9
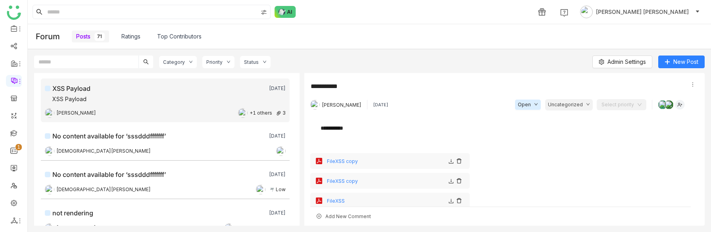
click at [319, 216] on icon at bounding box center [319, 217] width 2 height 2
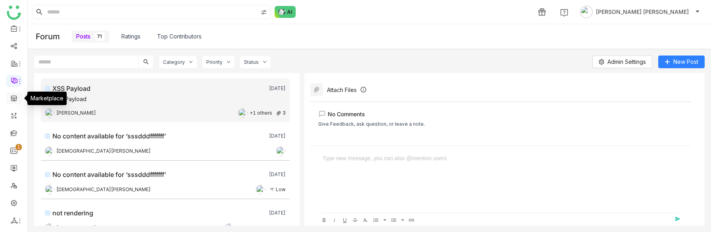
scroll to position [68, 0]
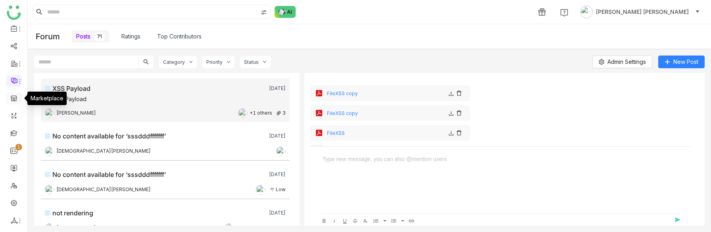
click at [16, 97] on link at bounding box center [13, 97] width 7 height 7
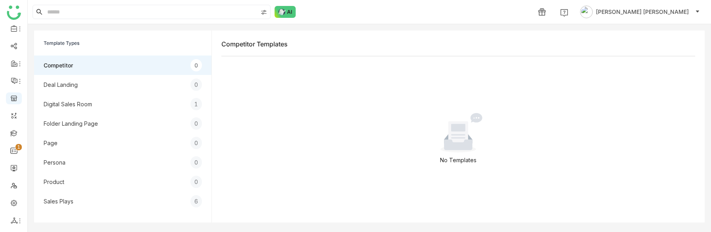
click at [71, 110] on div "Digital Sales Room 1" at bounding box center [122, 103] width 177 height 19
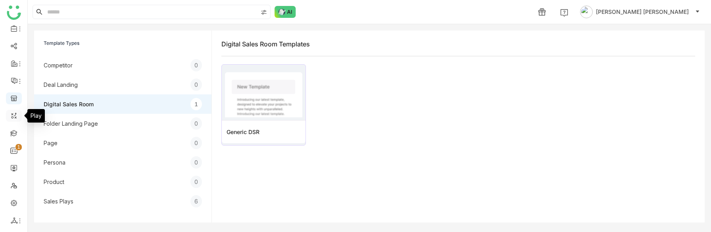
click at [15, 116] on link at bounding box center [13, 115] width 7 height 7
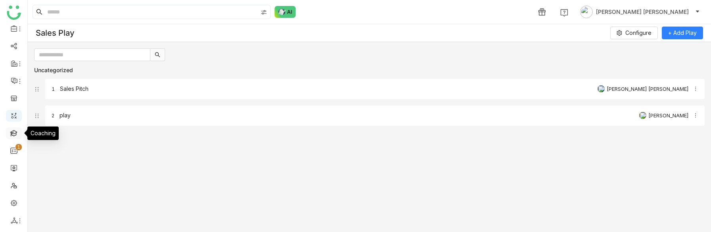
click at [12, 131] on link at bounding box center [13, 132] width 7 height 7
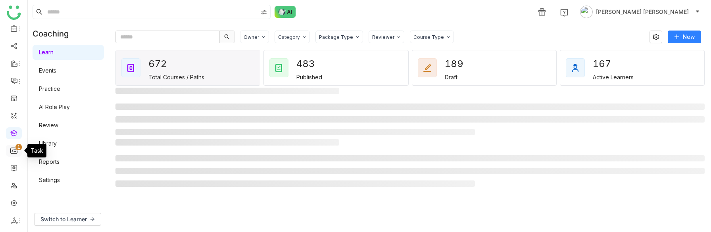
click at [12, 152] on link "0 1 2 3 4 5 6 7 8 9" at bounding box center [13, 150] width 7 height 7
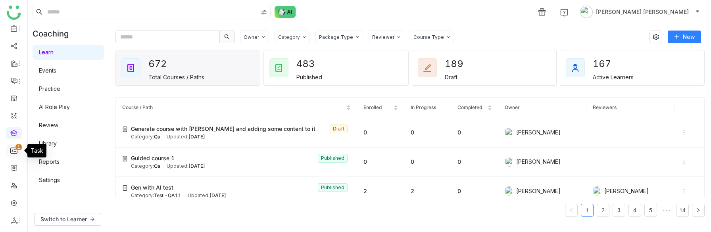
click at [12, 152] on link "0 1 2 3 4 5 6 7 8 9" at bounding box center [13, 150] width 7 height 7
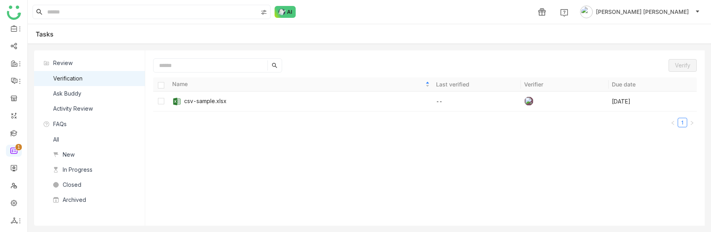
click at [227, 55] on div "Verify Name Last verified Verifier Due date csv-sample.xlsx -- Dec 30, 2025 1" at bounding box center [425, 137] width 560 height 175
click at [218, 62] on input at bounding box center [211, 65] width 113 height 10
click at [10, 166] on link at bounding box center [13, 167] width 7 height 7
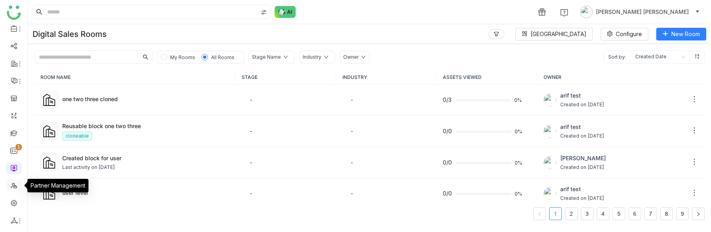
click at [10, 189] on link at bounding box center [13, 185] width 7 height 7
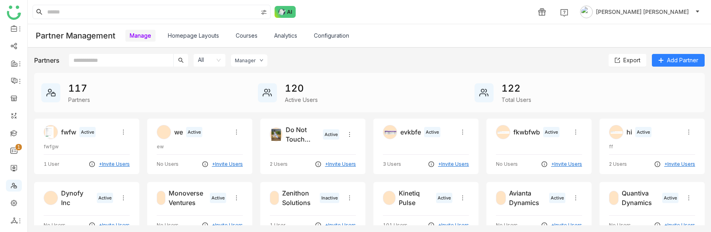
click at [251, 59] on div "Manager" at bounding box center [245, 61] width 21 height 6
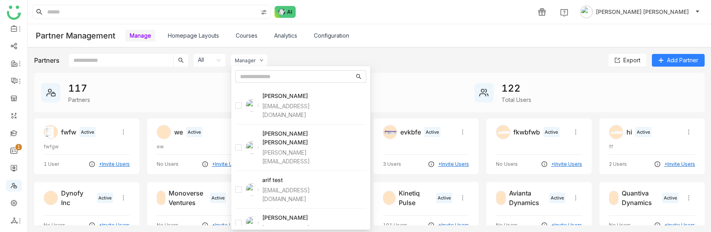
click at [362, 47] on div "Partner Management Manage Homepage Layouts Courses Analytics Configuration" at bounding box center [370, 35] width 684 height 23
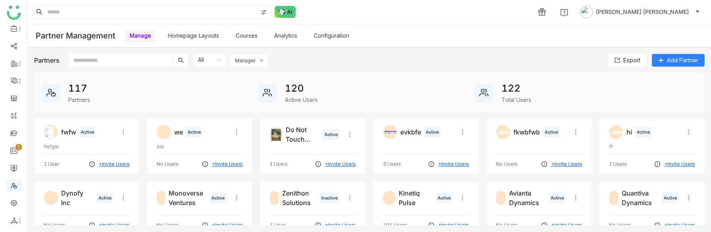
click at [341, 35] on link "Configuration" at bounding box center [331, 35] width 35 height 7
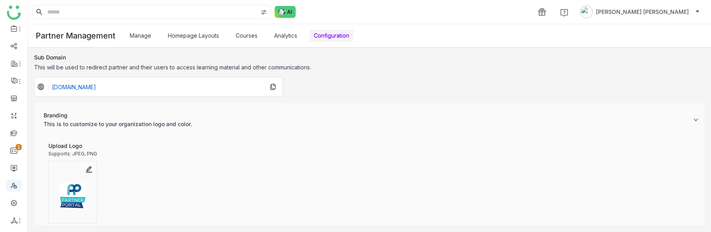
scroll to position [130, 0]
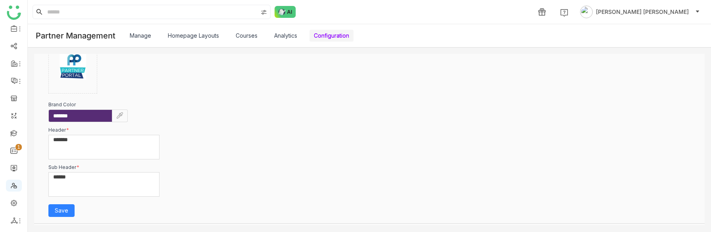
click at [285, 35] on link "Analytics" at bounding box center [285, 35] width 23 height 7
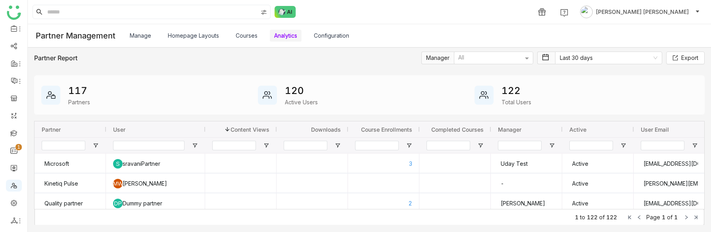
click at [243, 32] on link "Courses" at bounding box center [247, 35] width 22 height 7
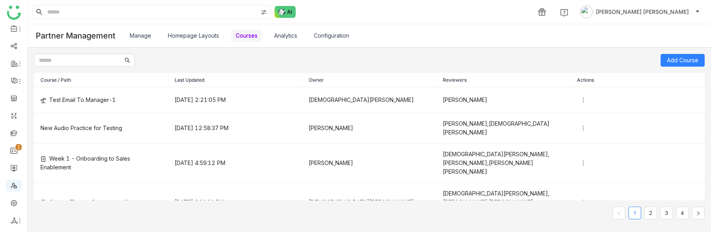
click at [203, 36] on link "Homepage Layouts" at bounding box center [193, 35] width 51 height 7
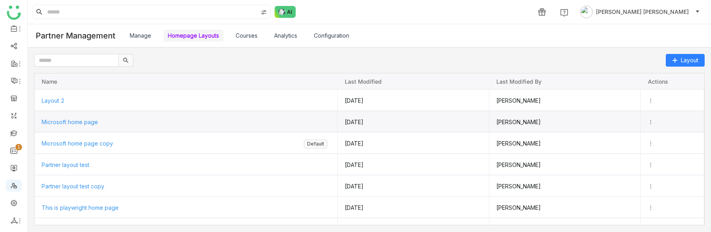
scroll to position [15, 0]
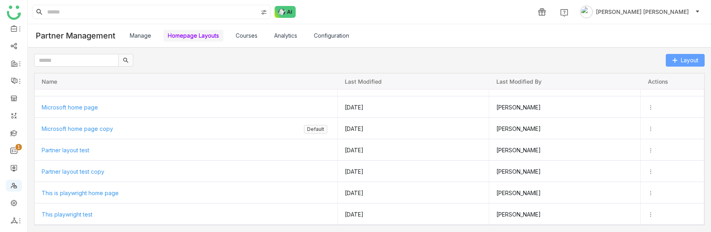
click at [689, 62] on span "Layout" at bounding box center [689, 60] width 17 height 9
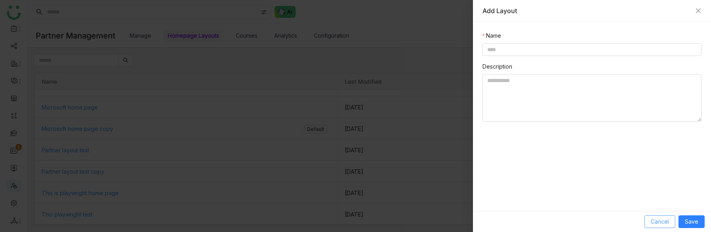
click at [659, 220] on span "Cancel" at bounding box center [660, 222] width 18 height 9
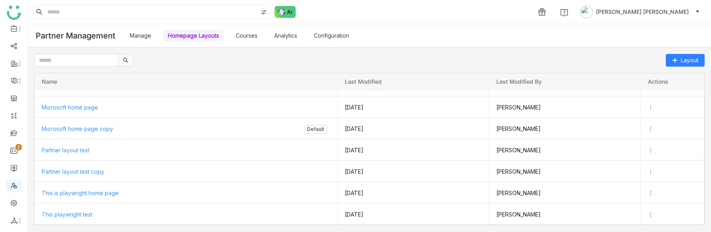
click at [148, 36] on link "Manage" at bounding box center [140, 35] width 21 height 7
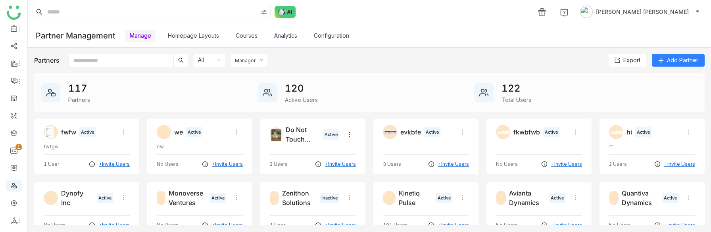
click at [200, 64] on nz-select-item "All" at bounding box center [209, 60] width 23 height 13
click at [247, 60] on div "Manager" at bounding box center [245, 61] width 21 height 6
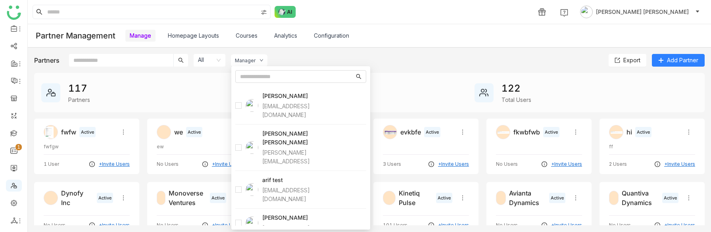
click at [377, 48] on div "Partners All Manager Export Add Partner 117 Partners 120 Active Users 122 Total…" at bounding box center [370, 140] width 684 height 184
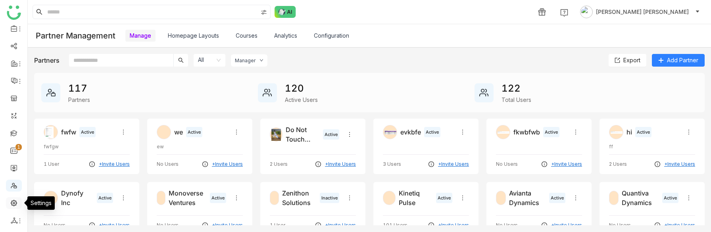
click at [10, 201] on link at bounding box center [13, 202] width 7 height 7
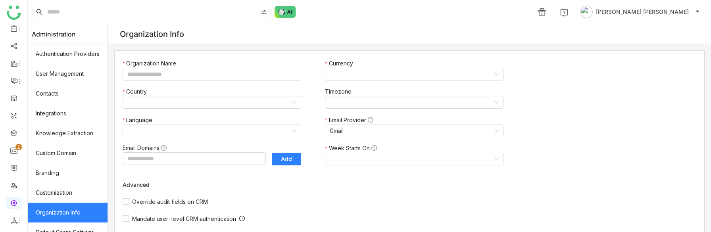
type input "*******"
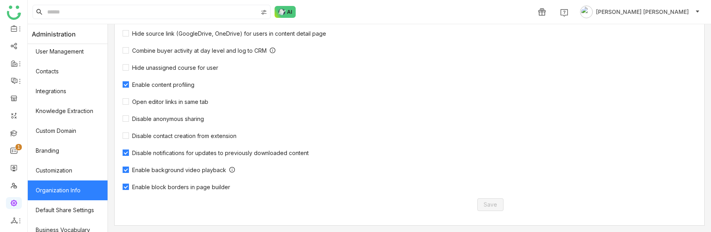
scroll to position [23, 0]
click at [13, 187] on link at bounding box center [13, 185] width 7 height 7
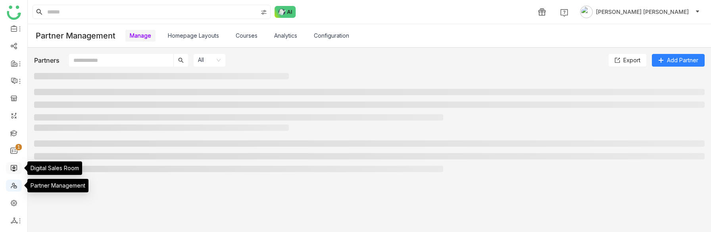
click at [15, 167] on link at bounding box center [13, 167] width 7 height 7
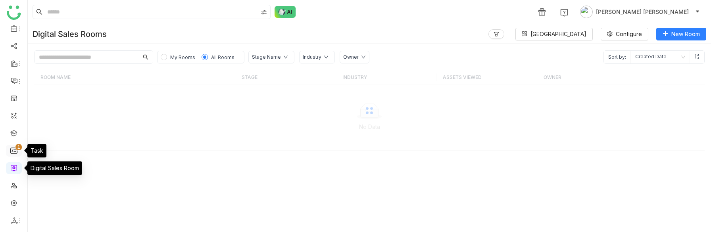
click at [13, 149] on link "0 1 2 3 4 5 6 7 8 9" at bounding box center [13, 150] width 7 height 7
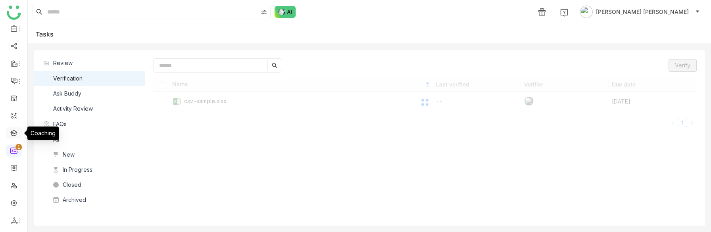
click at [14, 131] on link at bounding box center [13, 132] width 7 height 7
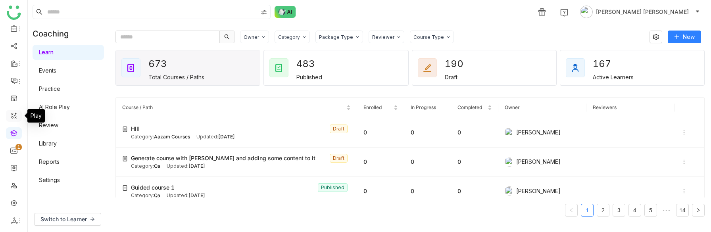
click at [13, 117] on link at bounding box center [13, 115] width 7 height 7
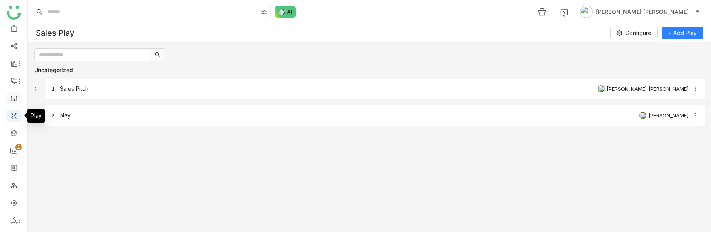
click at [12, 101] on link at bounding box center [13, 97] width 7 height 7
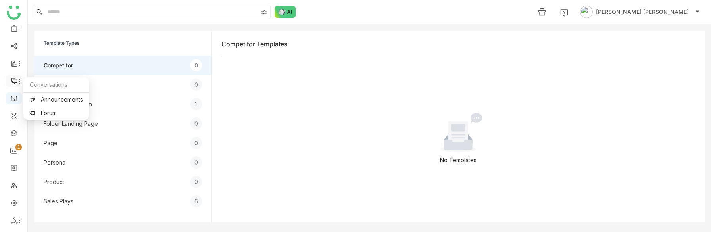
click at [14, 81] on icon at bounding box center [15, 81] width 2 height 0
click at [33, 98] on link "Announcements" at bounding box center [56, 100] width 54 height 6
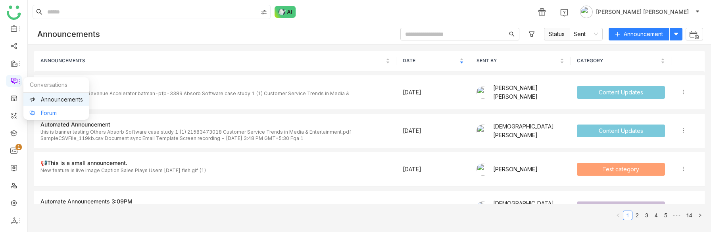
click at [37, 111] on link "Forum" at bounding box center [56, 113] width 54 height 6
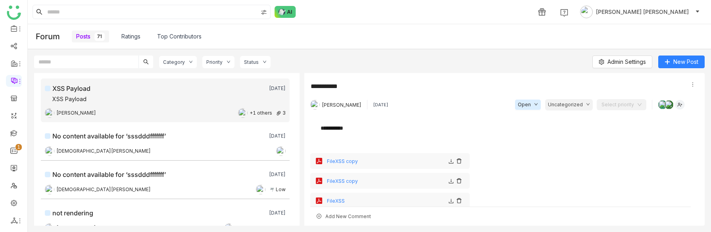
click at [561, 102] on span "Uncategorized" at bounding box center [565, 105] width 35 height 8
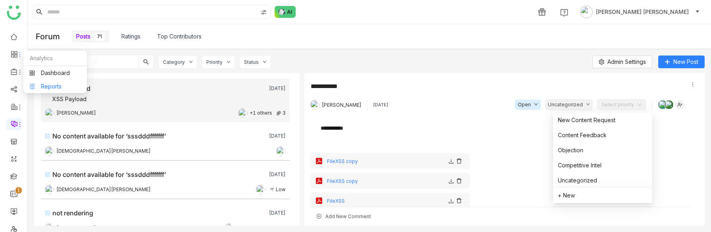
click at [48, 84] on link "Reports" at bounding box center [55, 87] width 52 height 6
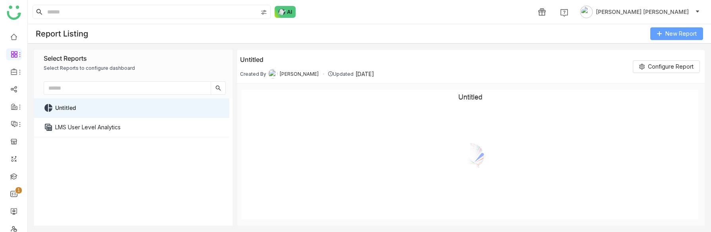
click at [659, 35] on icon at bounding box center [660, 34] width 6 height 6
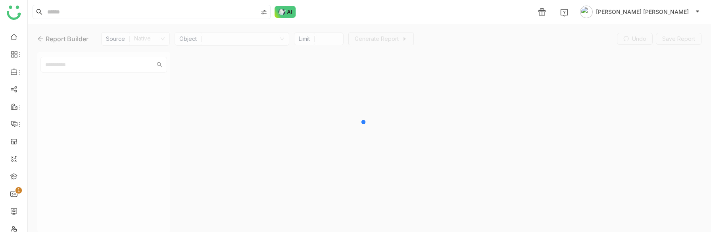
type input "***"
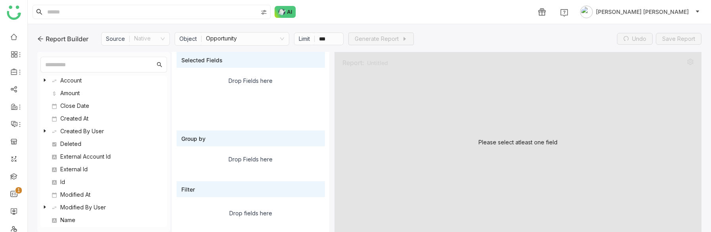
click at [234, 42] on nz-select-item "Opportunity" at bounding box center [245, 39] width 79 height 13
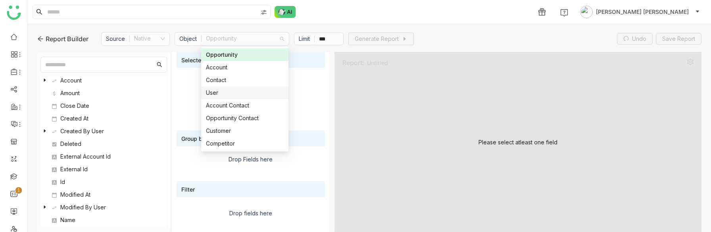
scroll to position [432, 0]
